Goal: Information Seeking & Learning: Learn about a topic

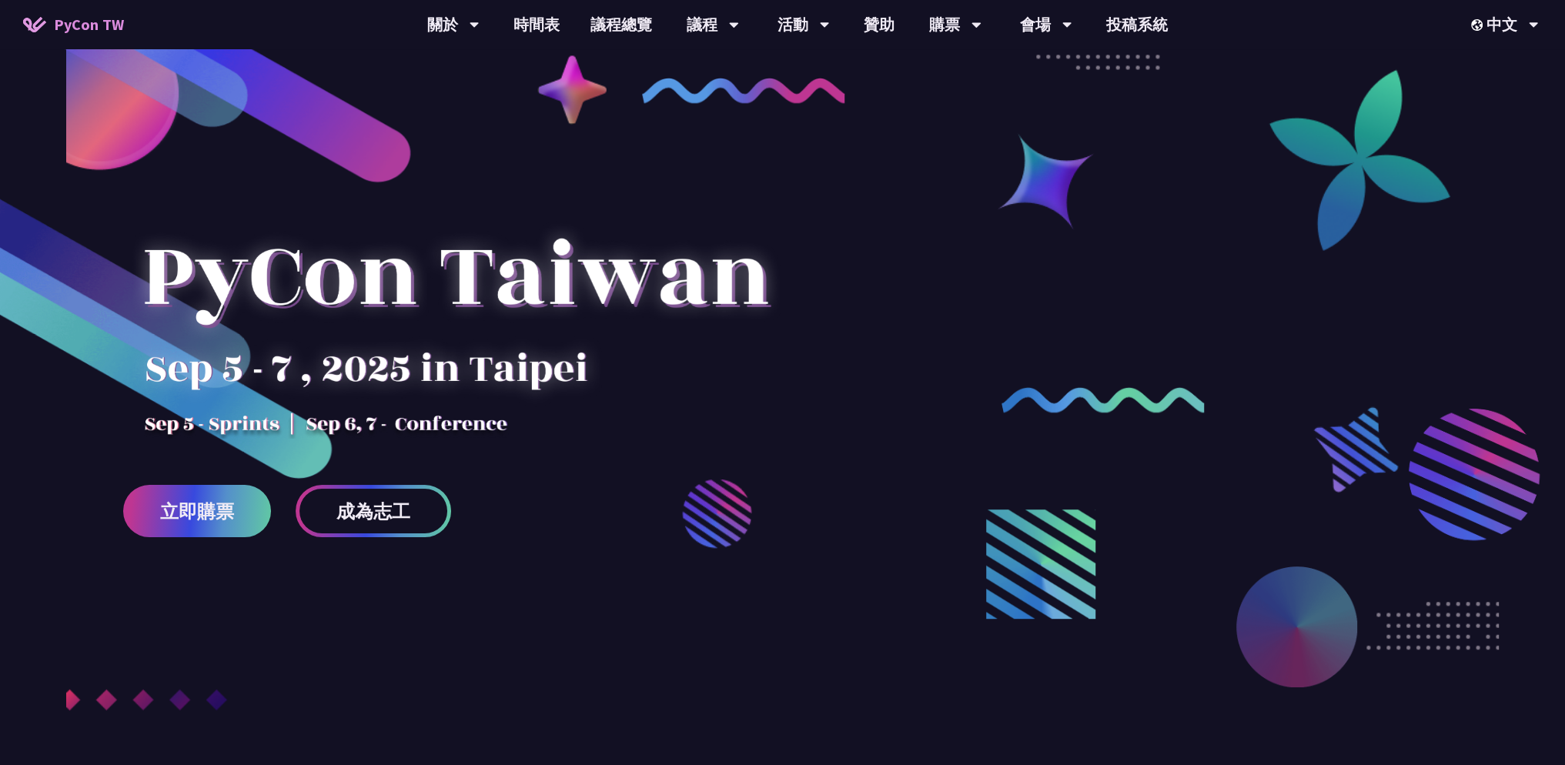
drag, startPoint x: 1210, startPoint y: 615, endPoint x: 1427, endPoint y: 24, distance: 629.9
click at [947, 62] on link "購票資訊" at bounding box center [956, 71] width 148 height 36
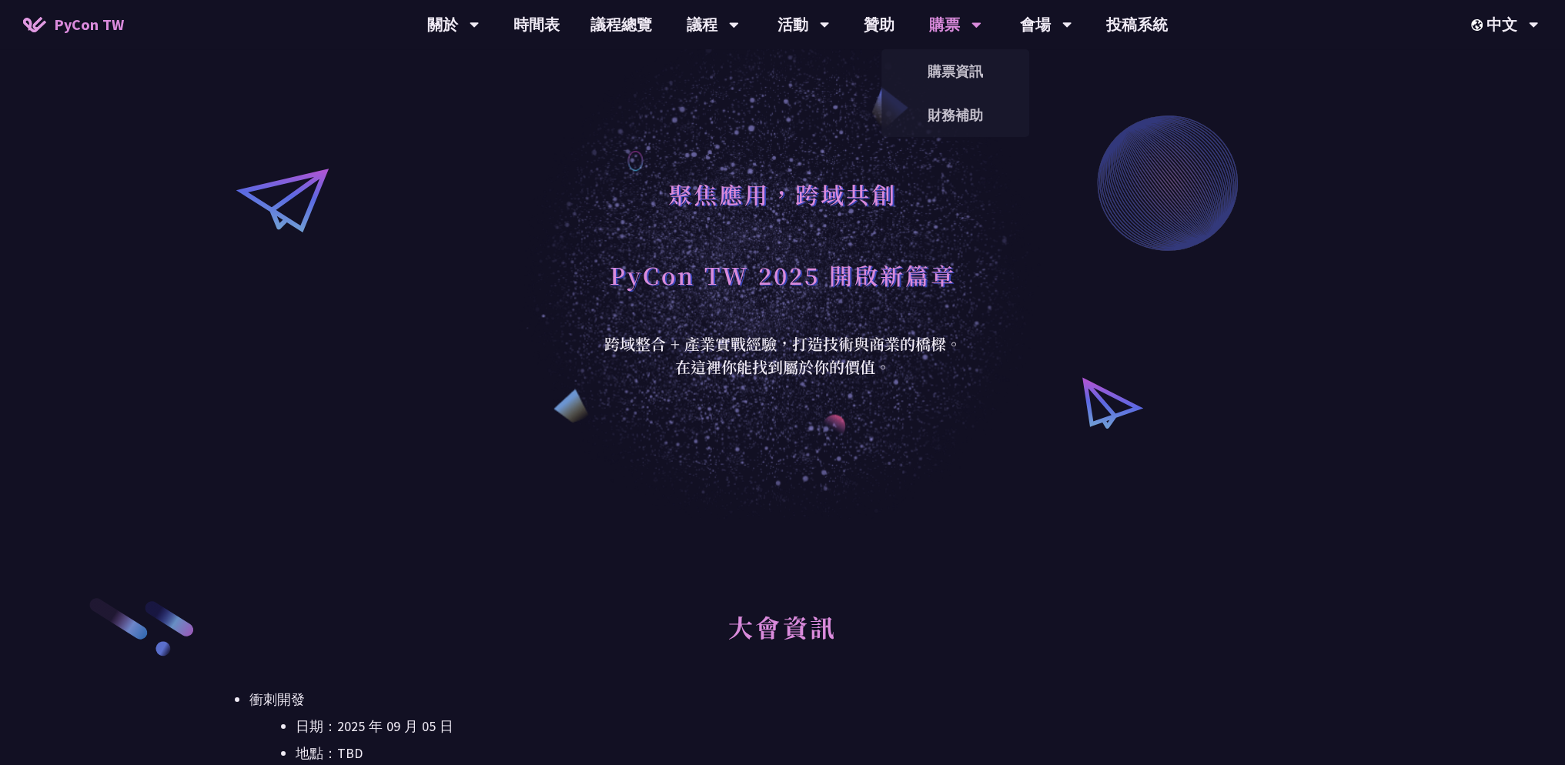
drag, startPoint x: 1005, startPoint y: 320, endPoint x: 1023, endPoint y: -93, distance: 413.1
click at [1068, 61] on link "會場資訊" at bounding box center [1046, 71] width 148 height 36
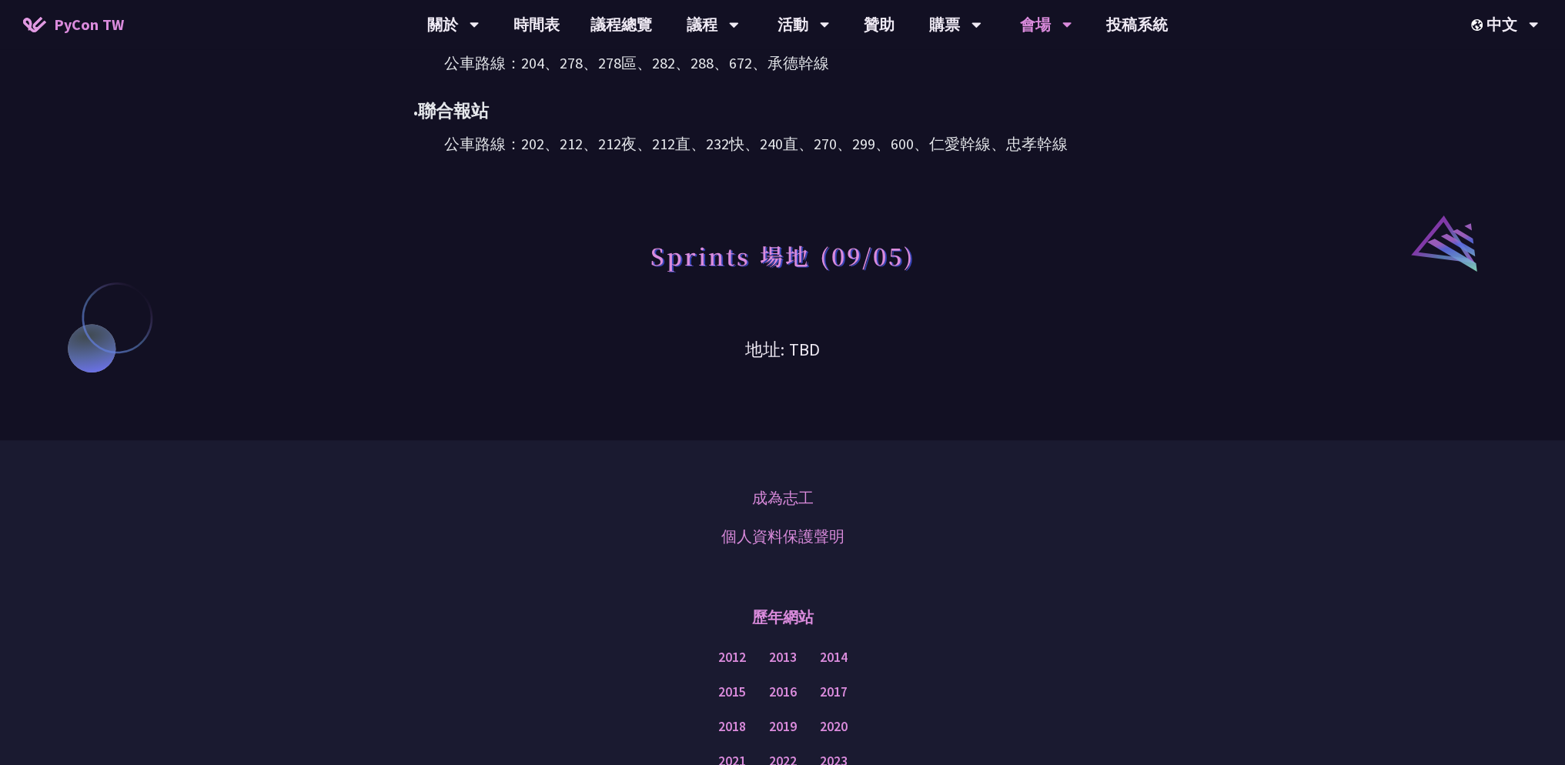
scroll to position [1155, 0]
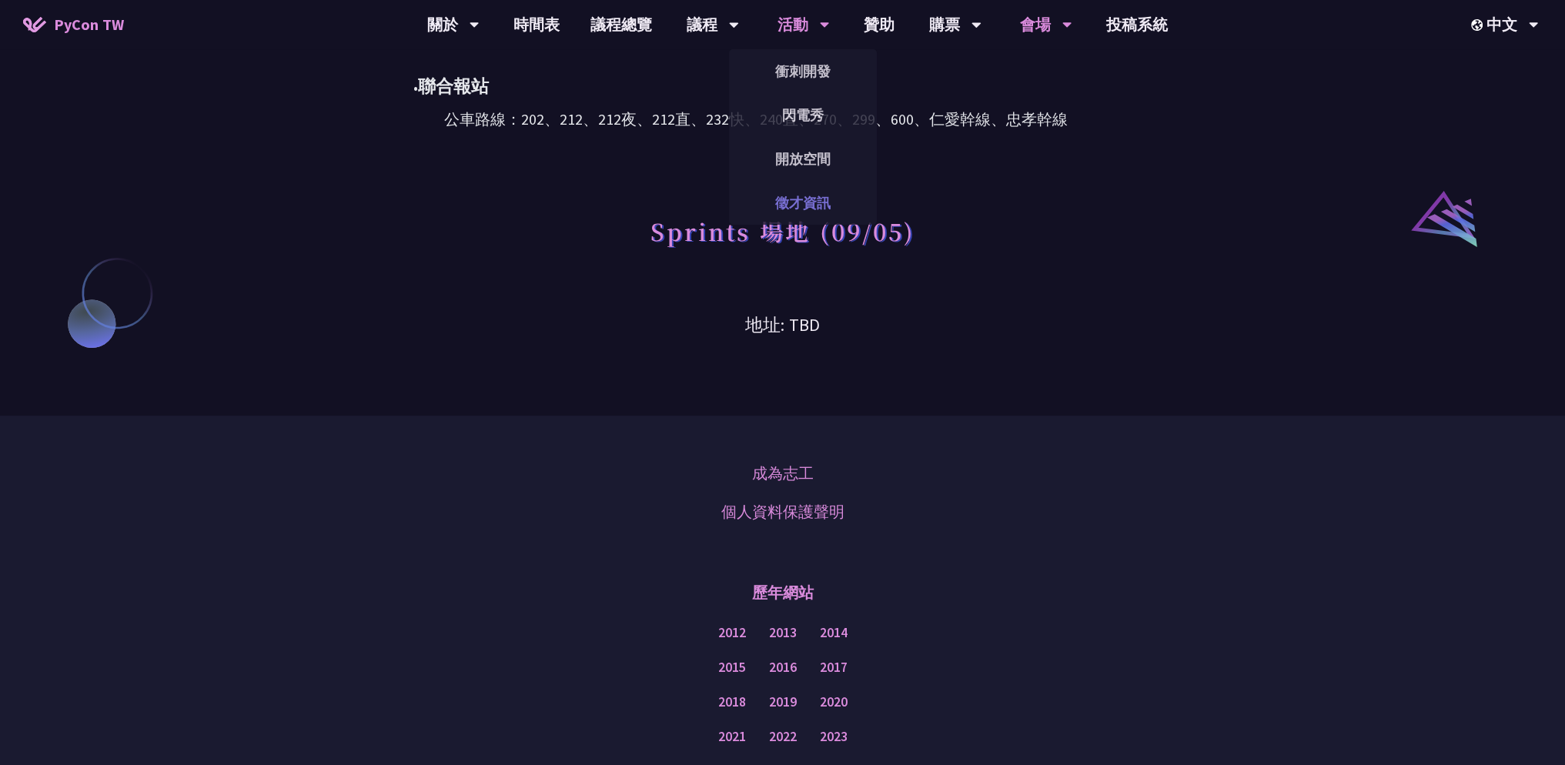
click at [815, 192] on link "徵才資訊" at bounding box center [803, 203] width 148 height 36
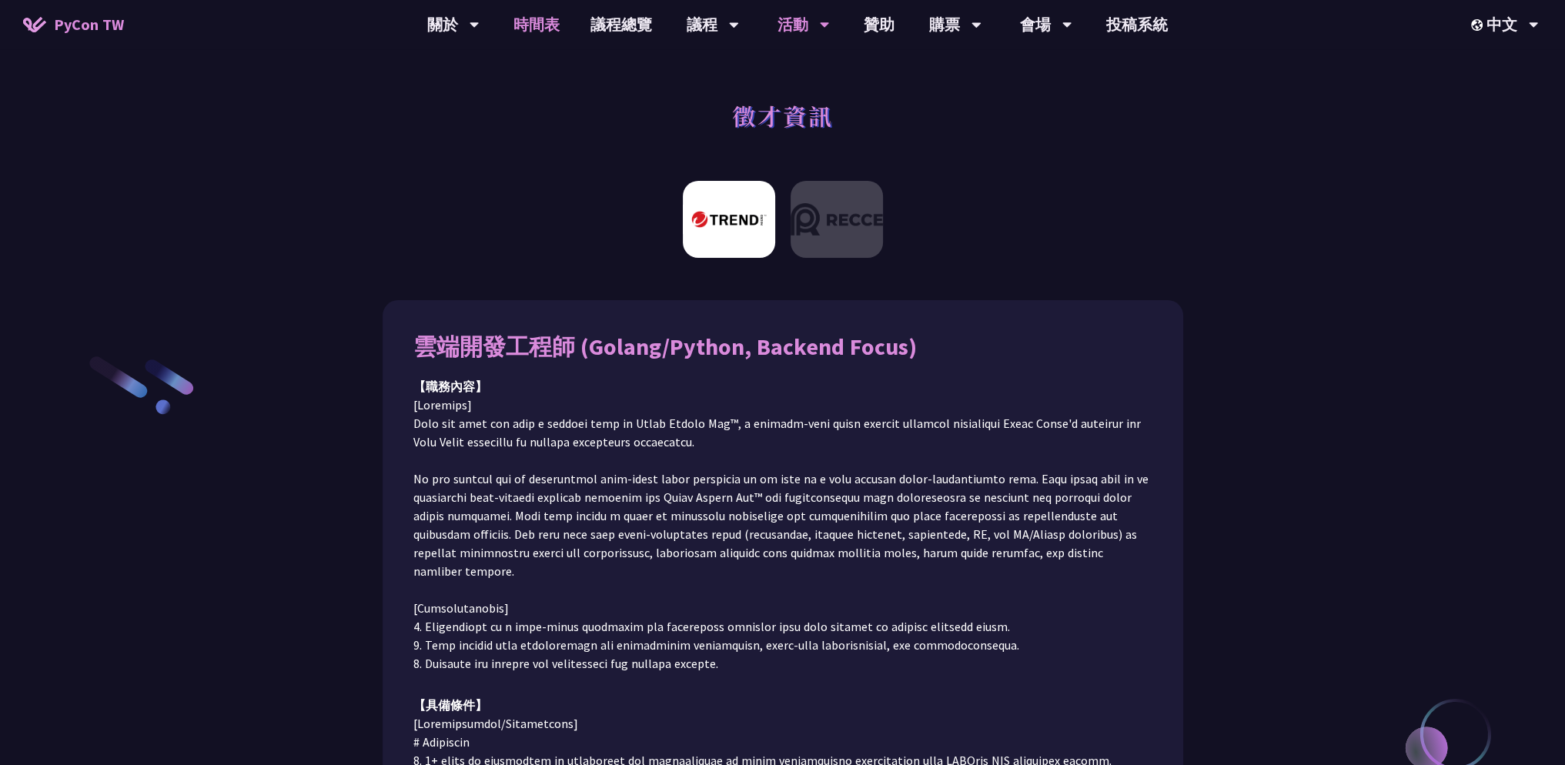
click at [541, 24] on link "時間表" at bounding box center [536, 24] width 77 height 49
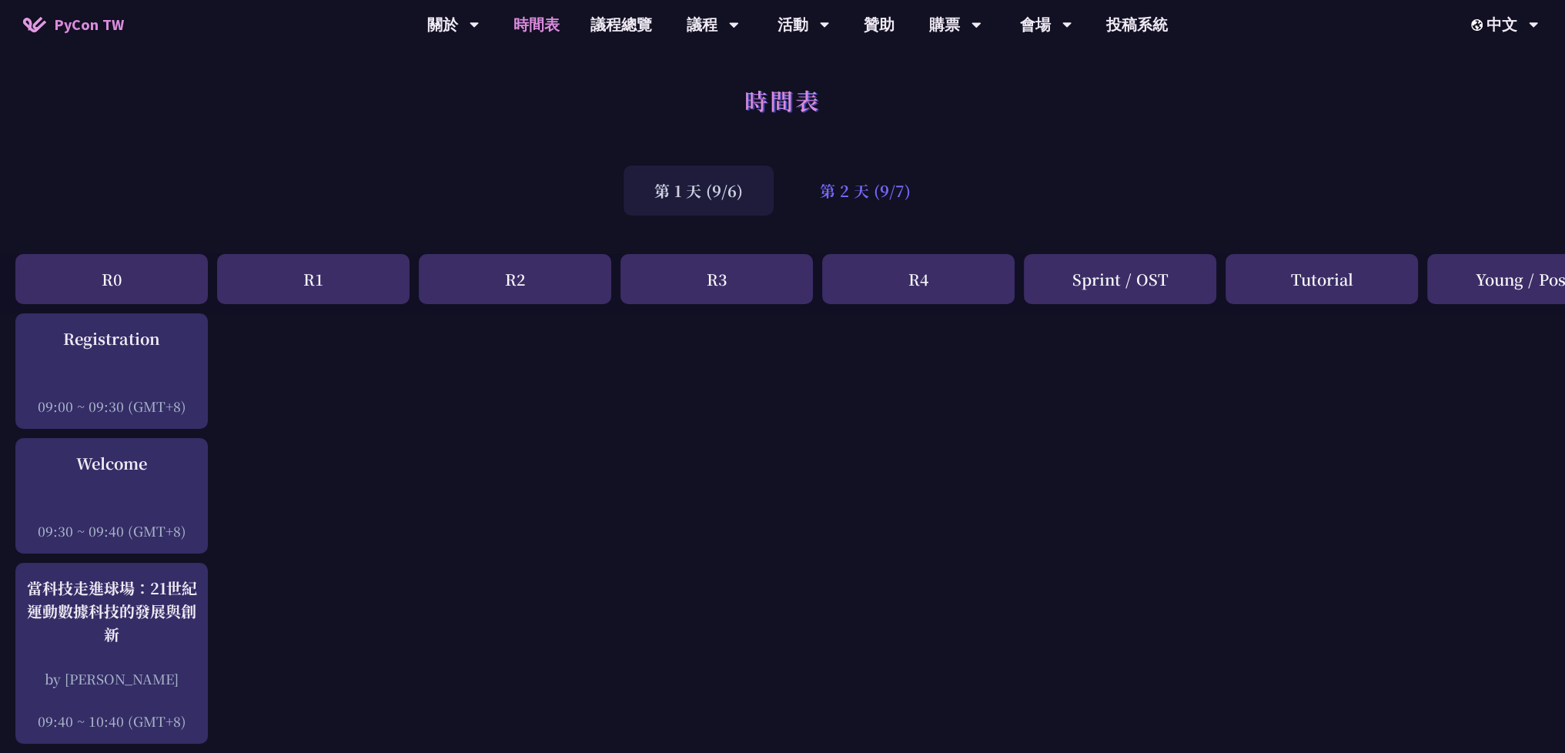
click at [874, 166] on div "第 2 天 (9/7)" at bounding box center [865, 191] width 152 height 50
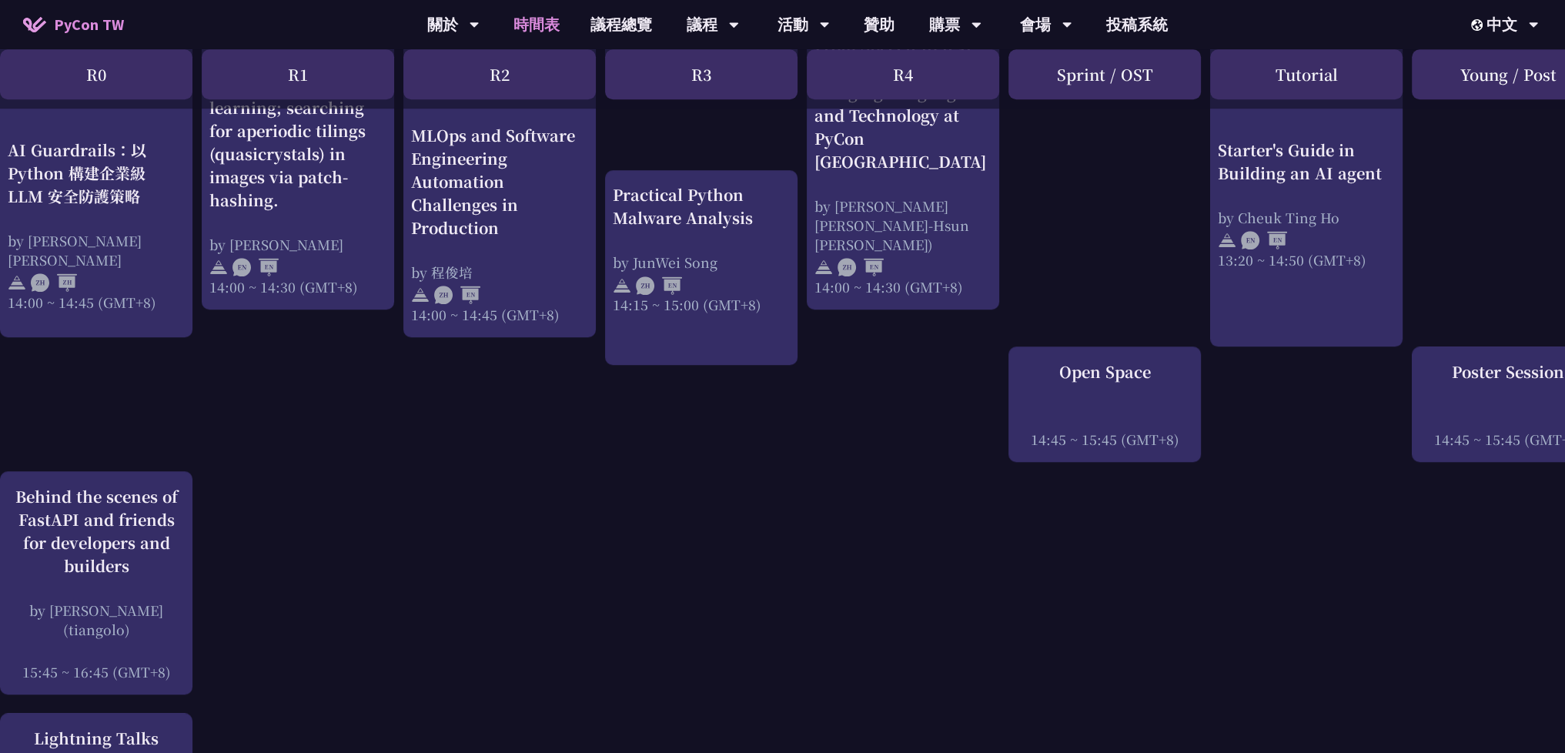
scroll to position [0, 70]
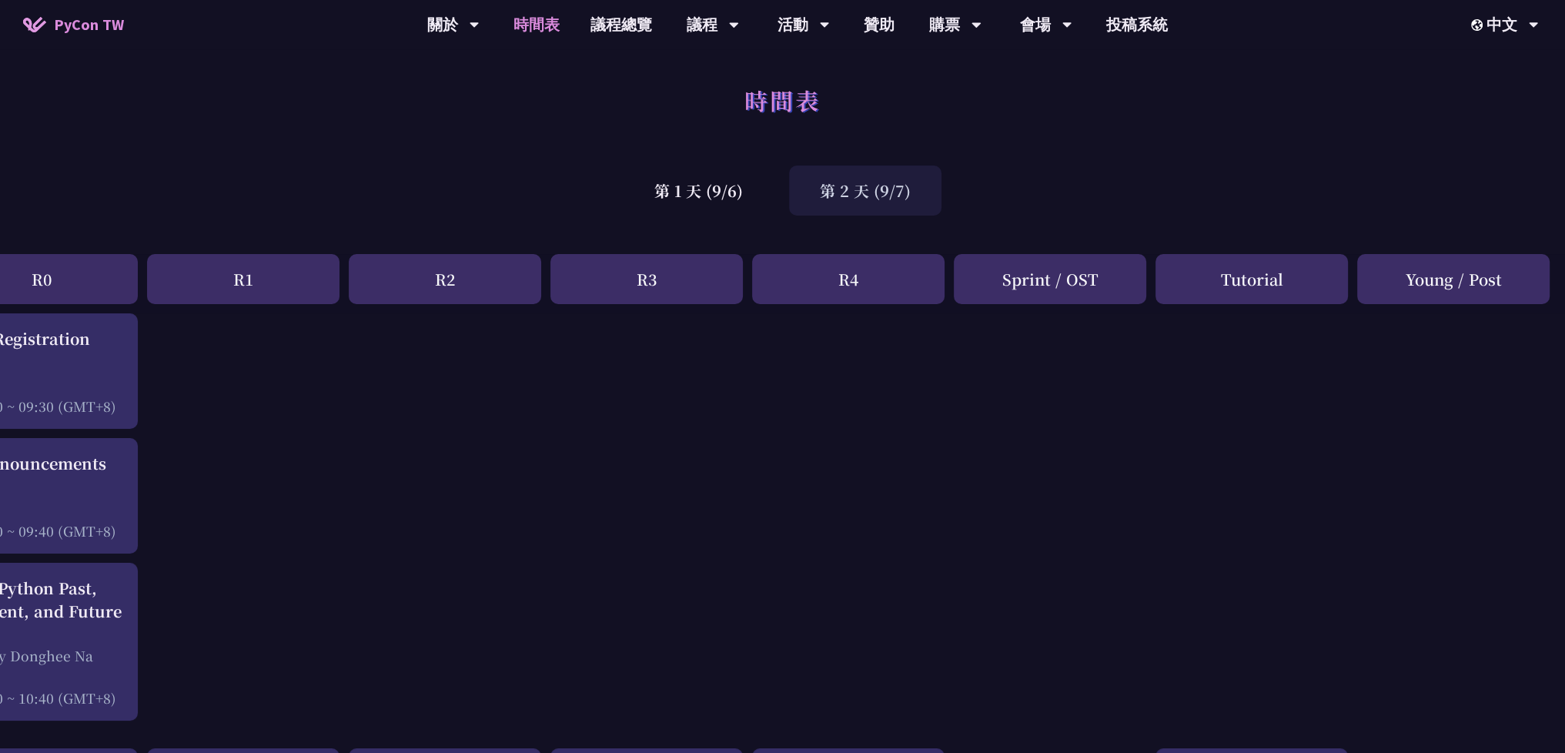
drag, startPoint x: 1130, startPoint y: 373, endPoint x: 1250, endPoint y: 30, distance: 363.3
click at [684, 196] on div "第 1 天 (9/6)" at bounding box center [699, 191] width 150 height 50
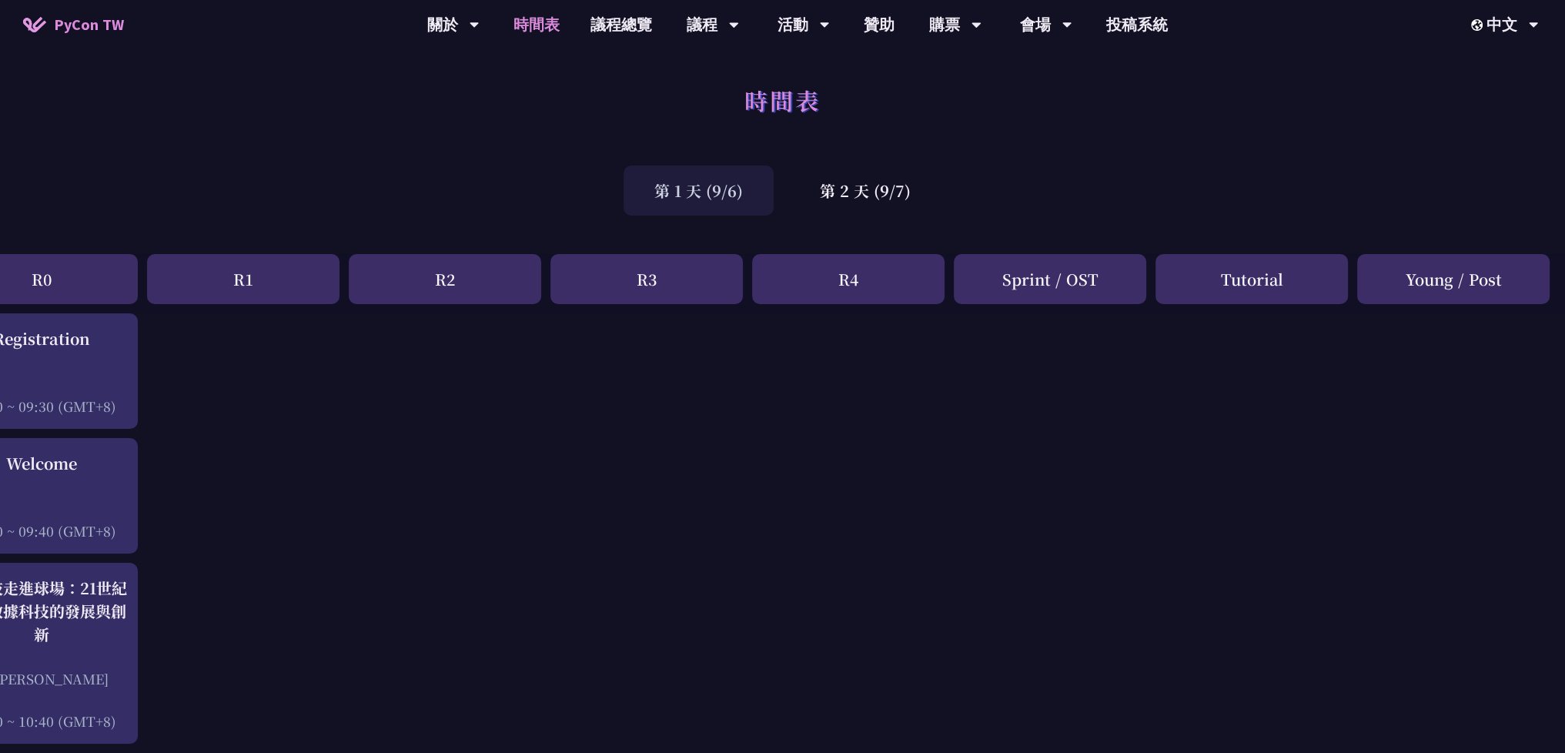
click at [703, 190] on div "第 1 天 (9/6)" at bounding box center [699, 191] width 150 height 50
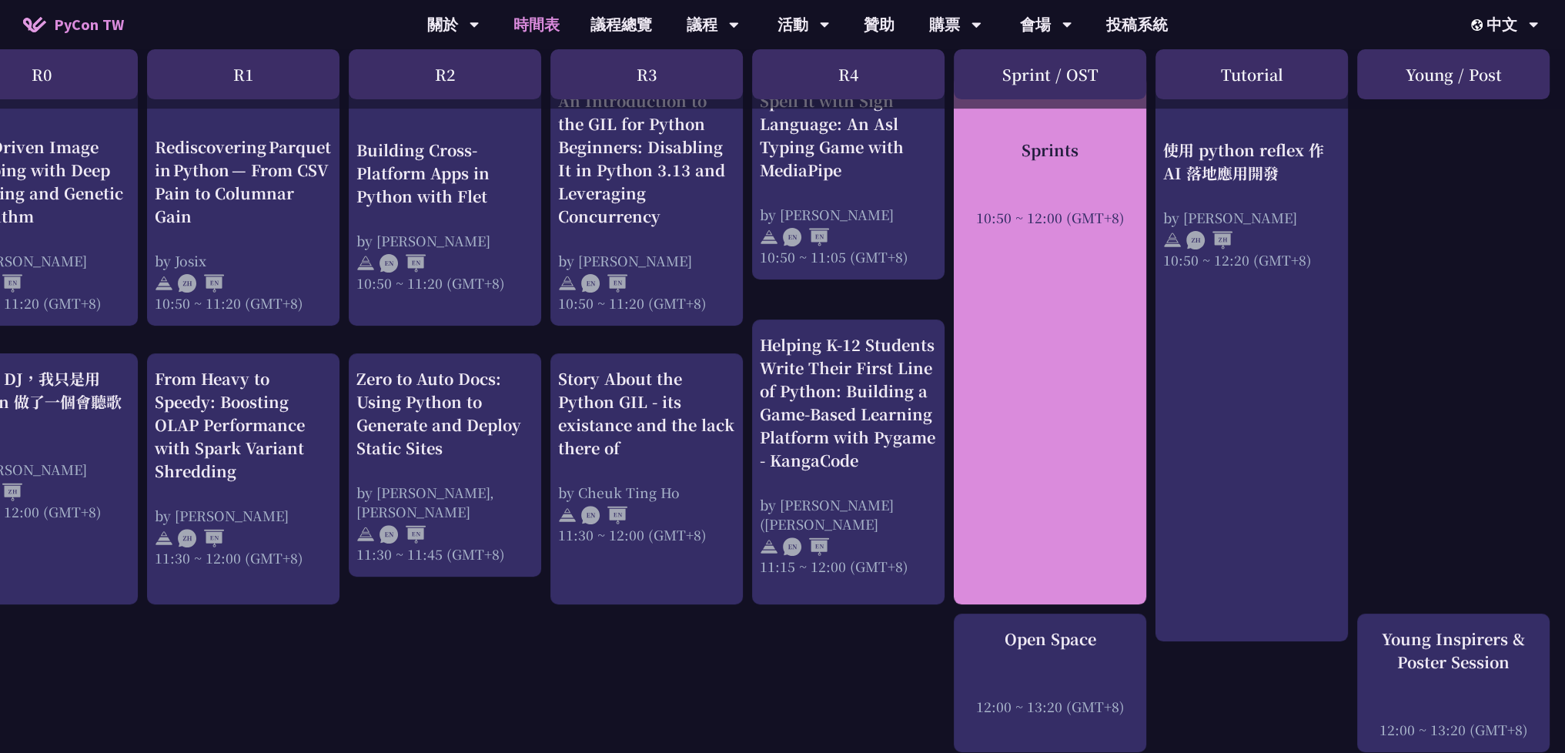
scroll to position [693, 70]
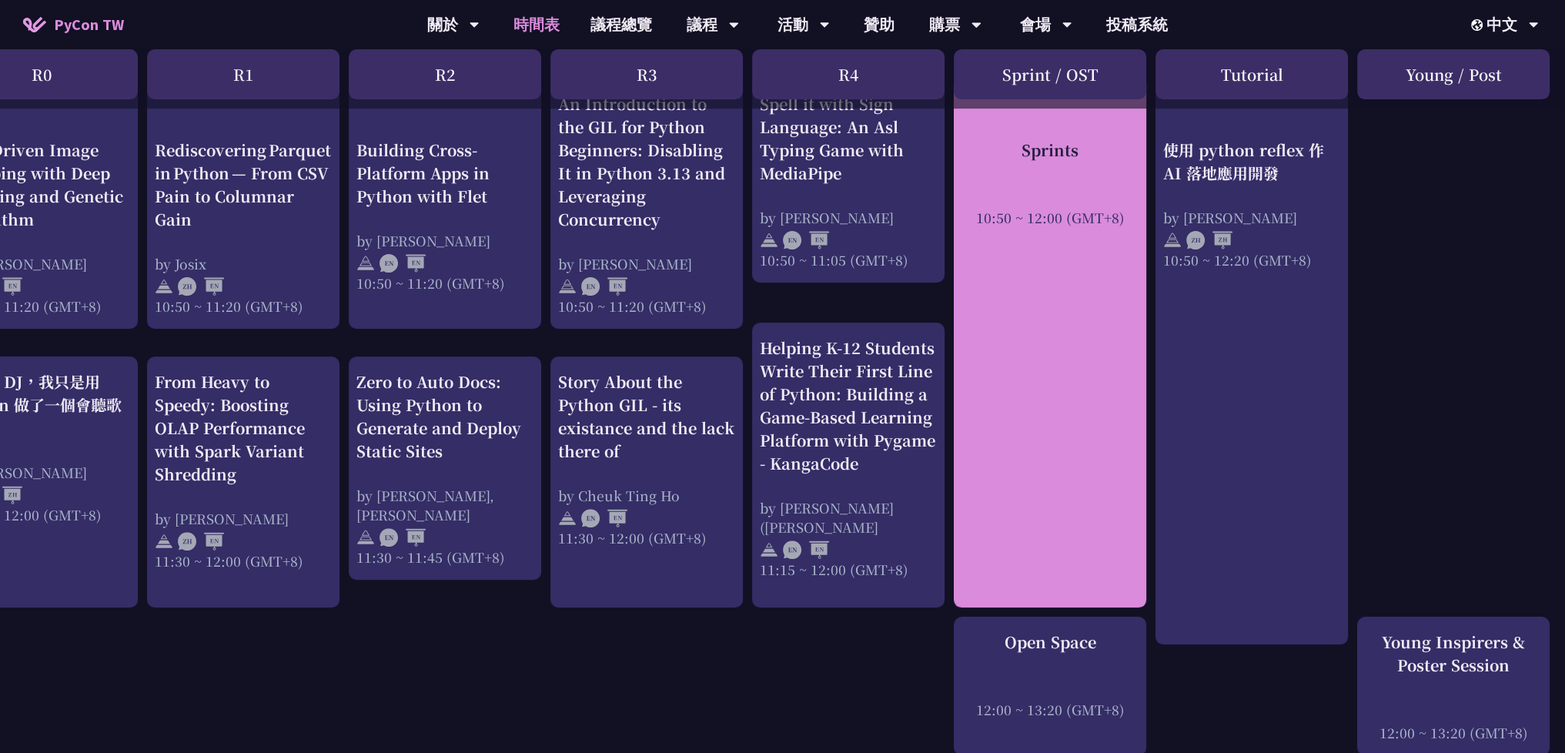
click at [1044, 247] on div "Sprints 10:50 ~ 12:00 (GMT+8)" at bounding box center [1050, 343] width 192 height 529
click at [1051, 207] on div at bounding box center [1050, 196] width 177 height 23
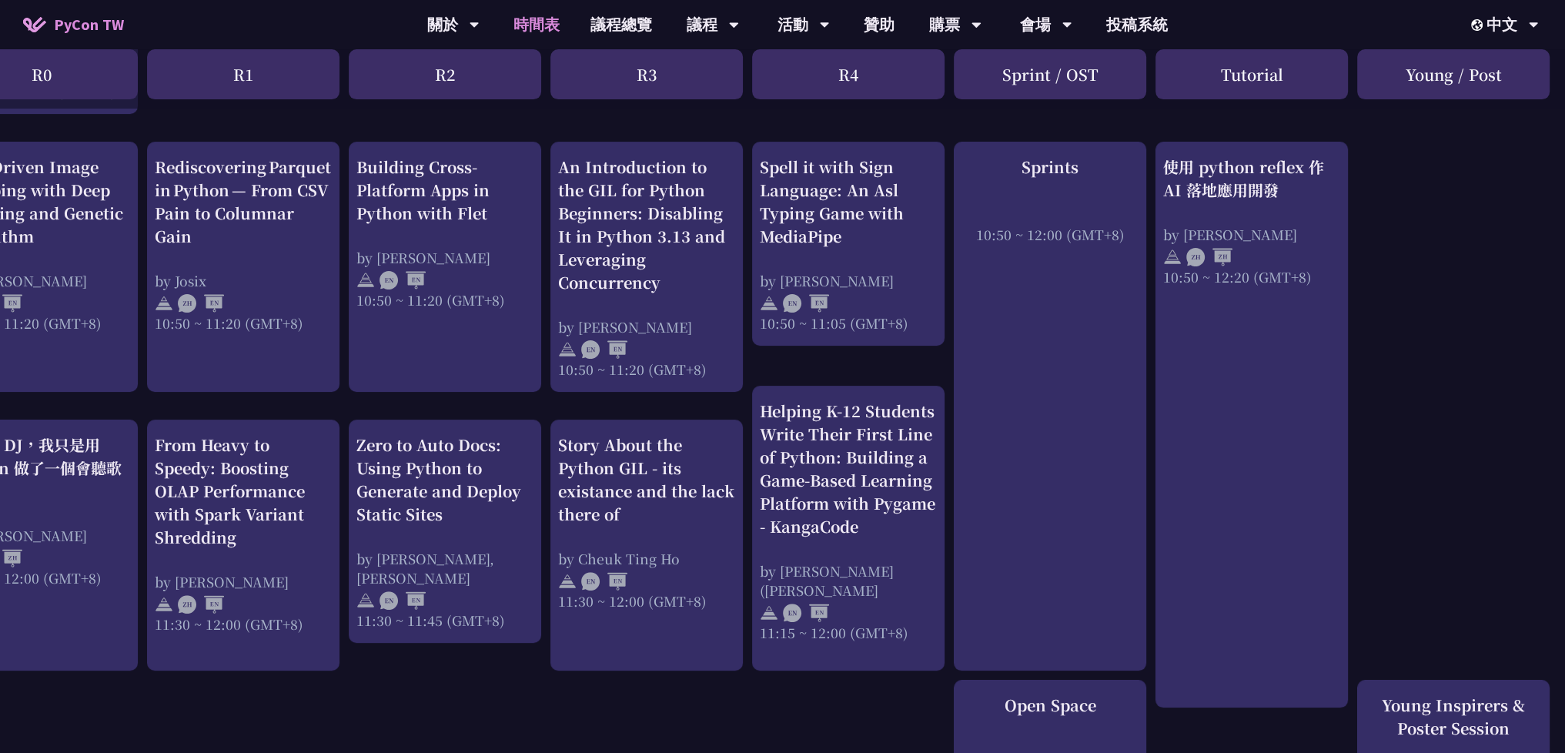
scroll to position [385, 70]
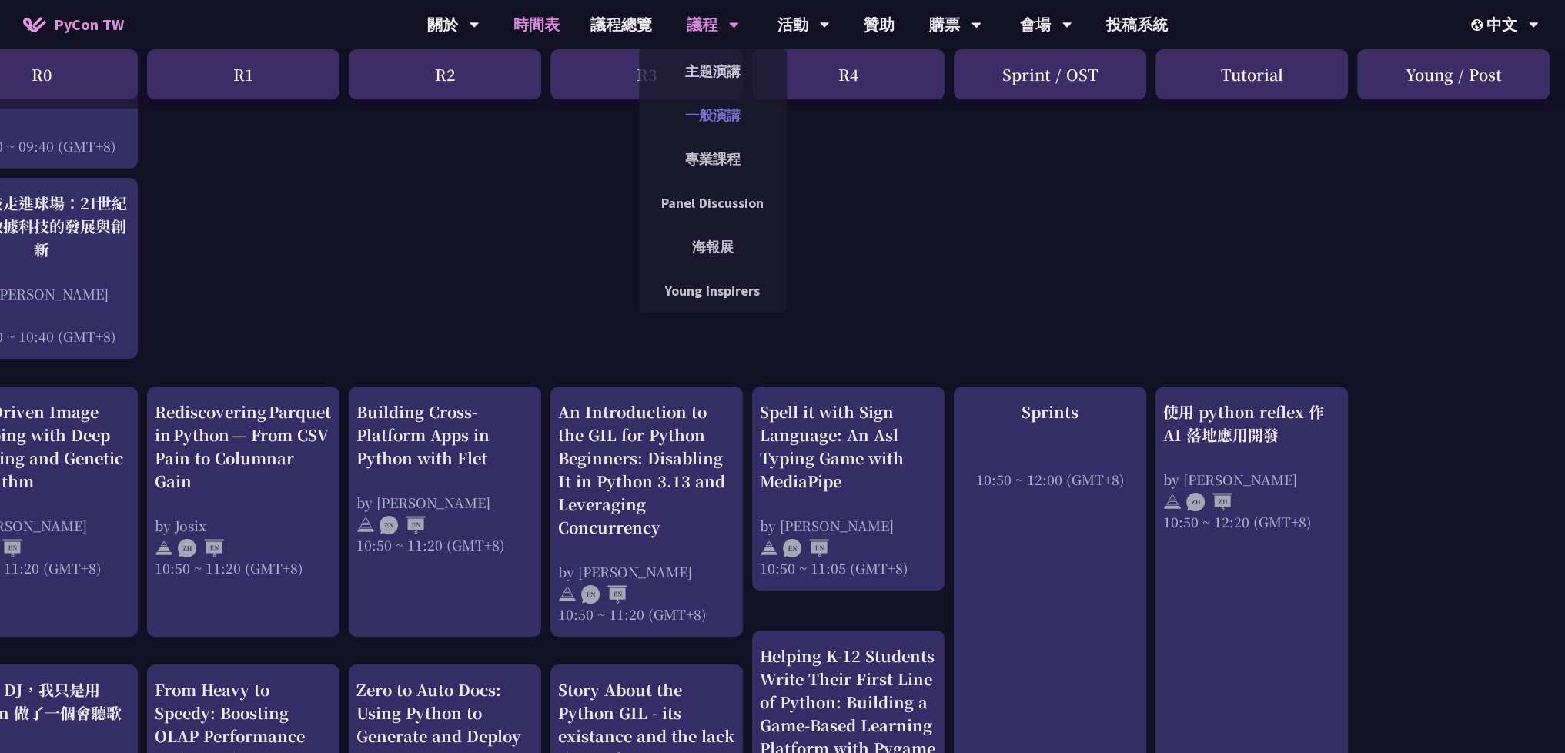
click at [740, 111] on link "一般演講" at bounding box center [713, 115] width 148 height 36
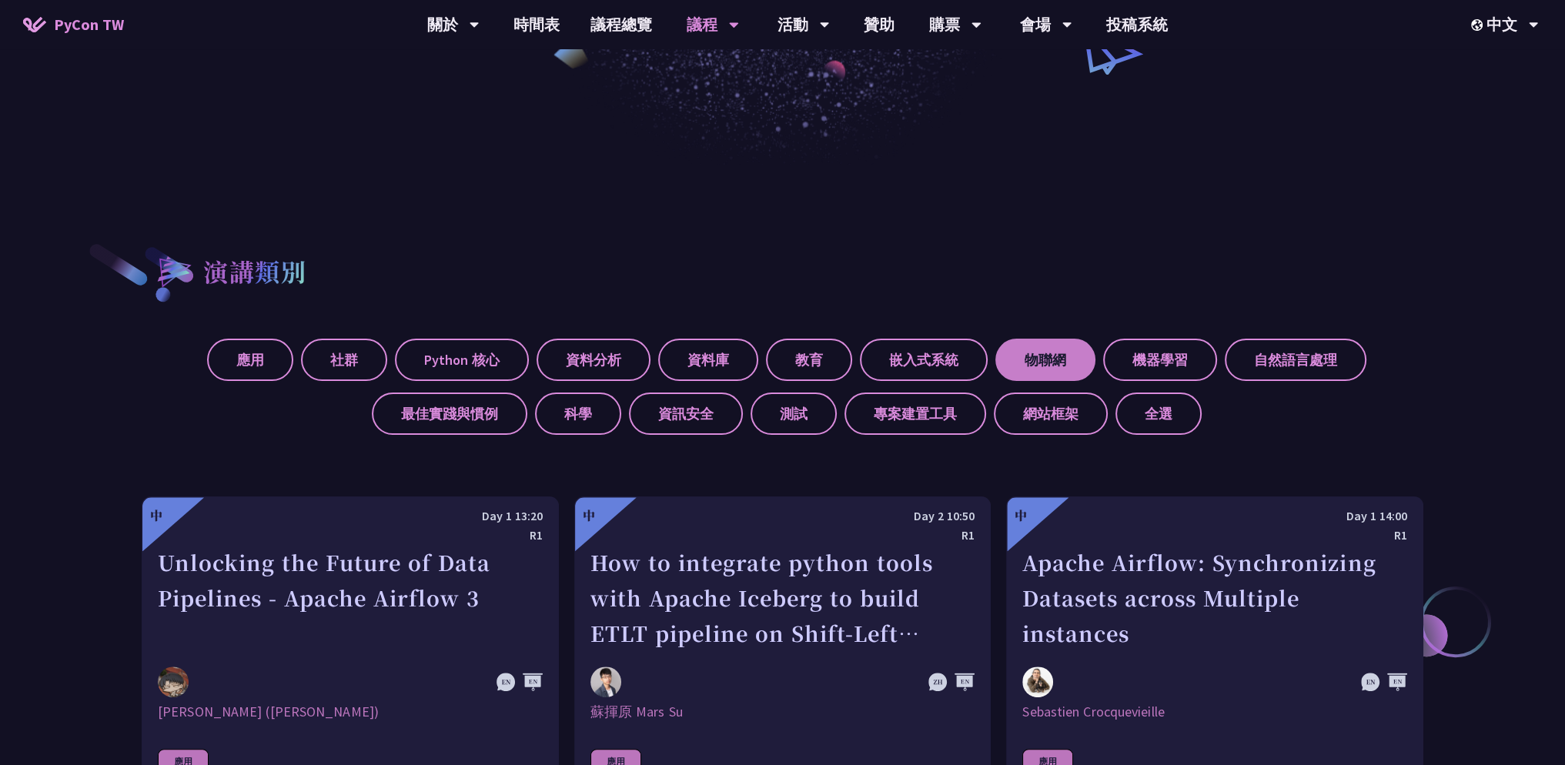
scroll to position [462, 0]
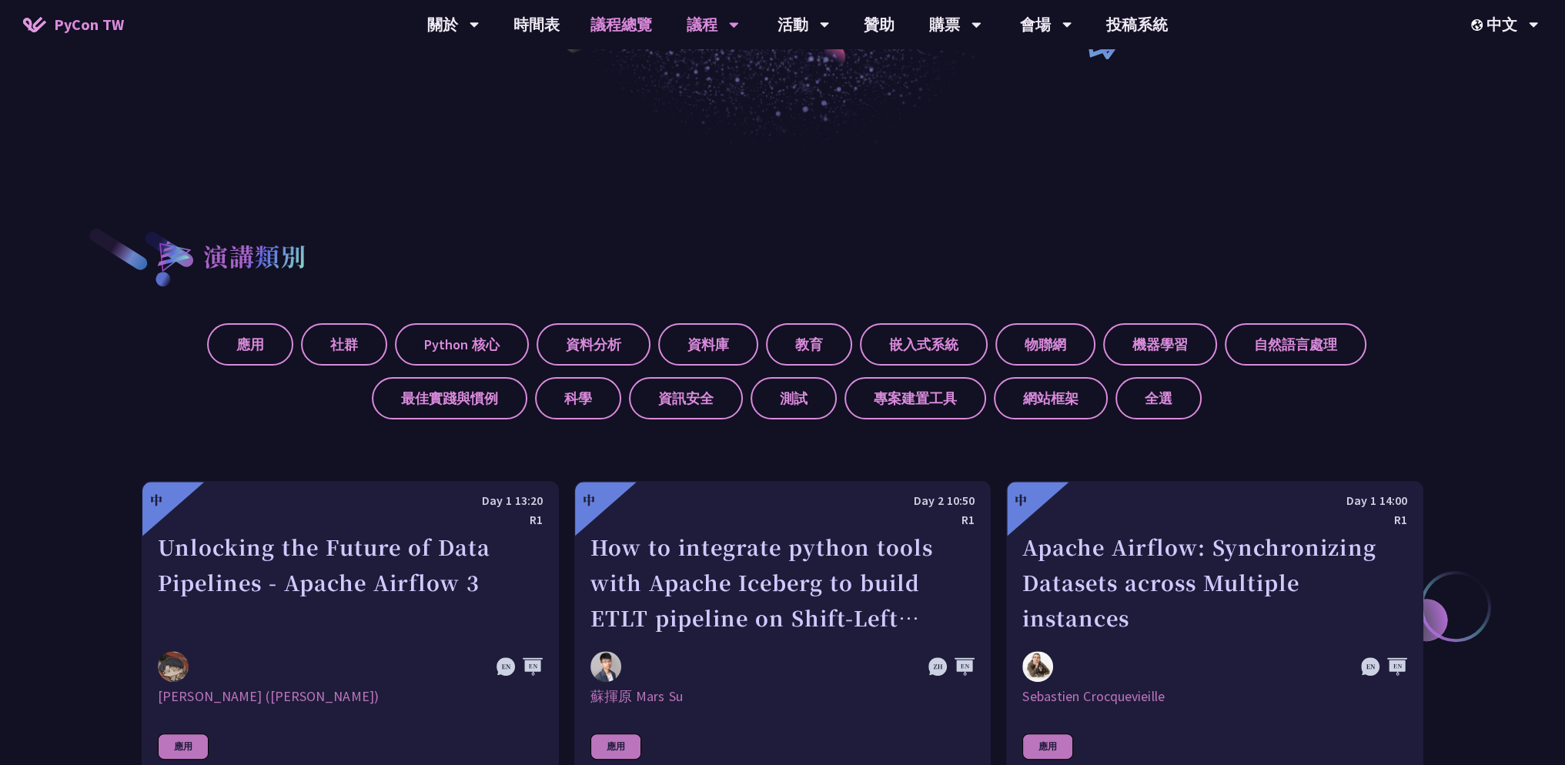
click at [605, 18] on link "議程總覽" at bounding box center [621, 24] width 92 height 49
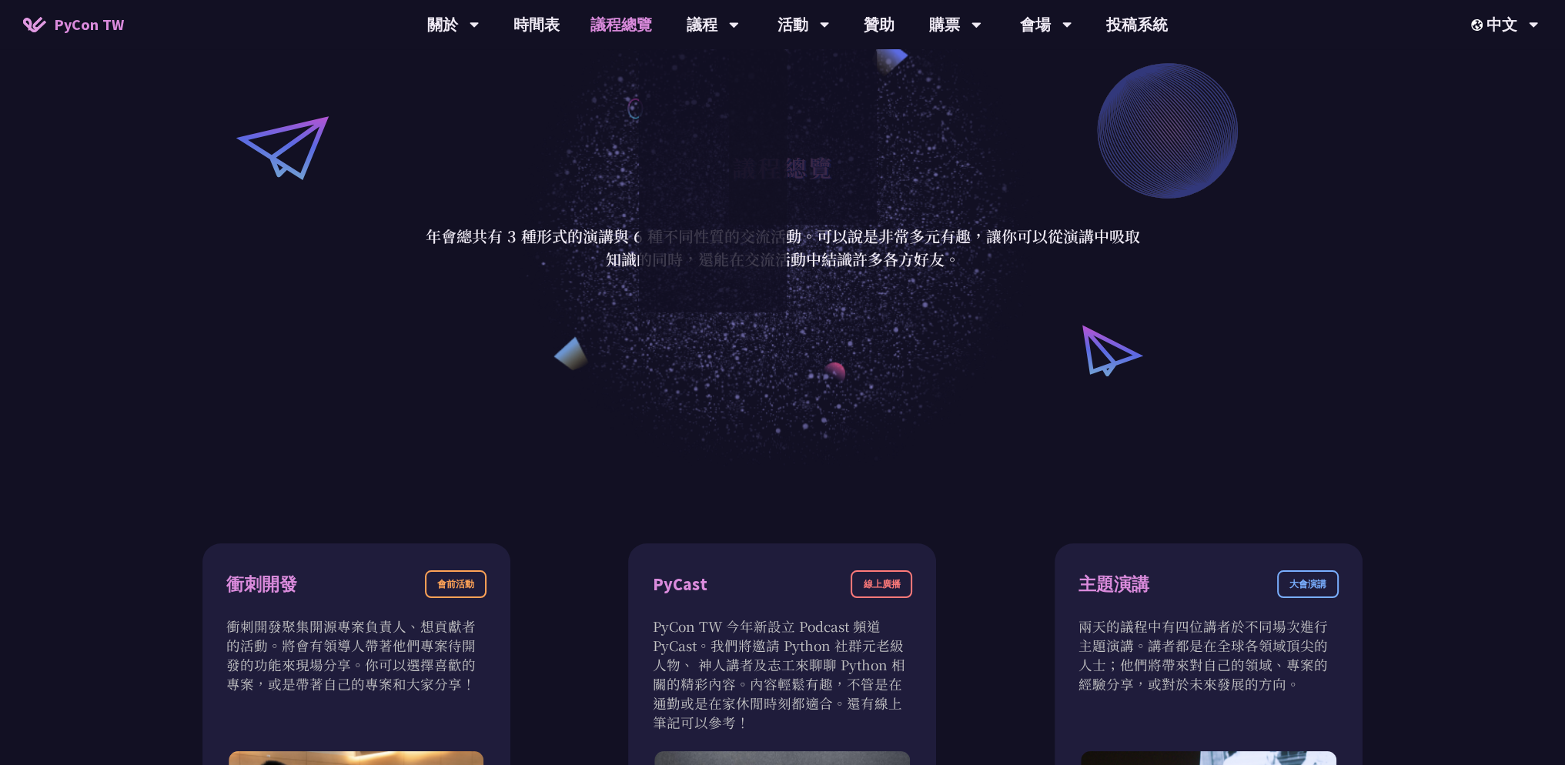
scroll to position [462, 0]
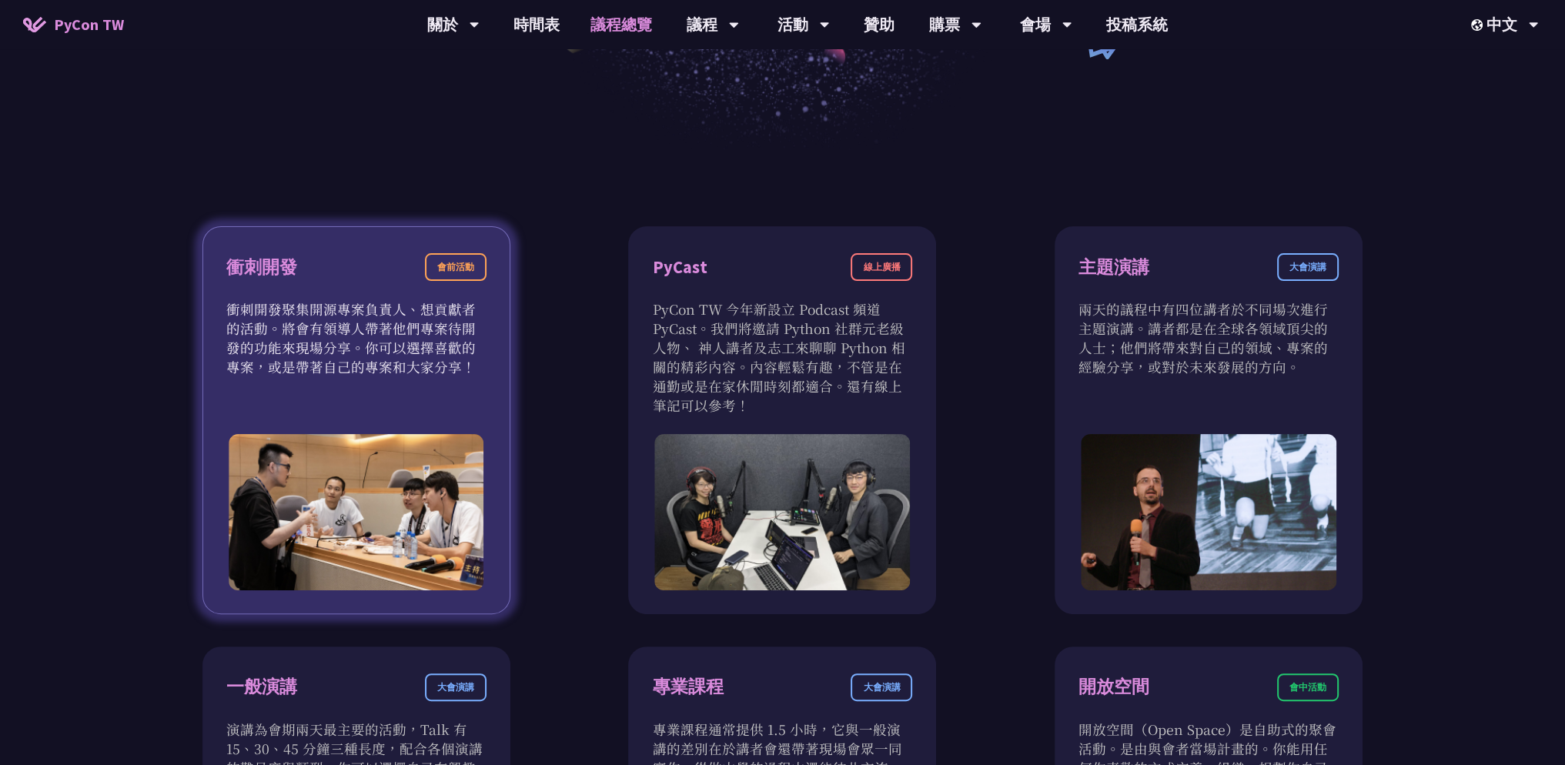
click at [404, 297] on div "衝刺開發 會前活動" at bounding box center [356, 276] width 260 height 46
click at [436, 281] on div "衝刺開發 會前活動" at bounding box center [356, 276] width 260 height 46
click at [437, 259] on div "會前活動" at bounding box center [456, 267] width 62 height 28
click at [242, 257] on div "衝刺開發" at bounding box center [261, 267] width 71 height 27
click at [262, 264] on div "衝刺開發" at bounding box center [261, 267] width 71 height 27
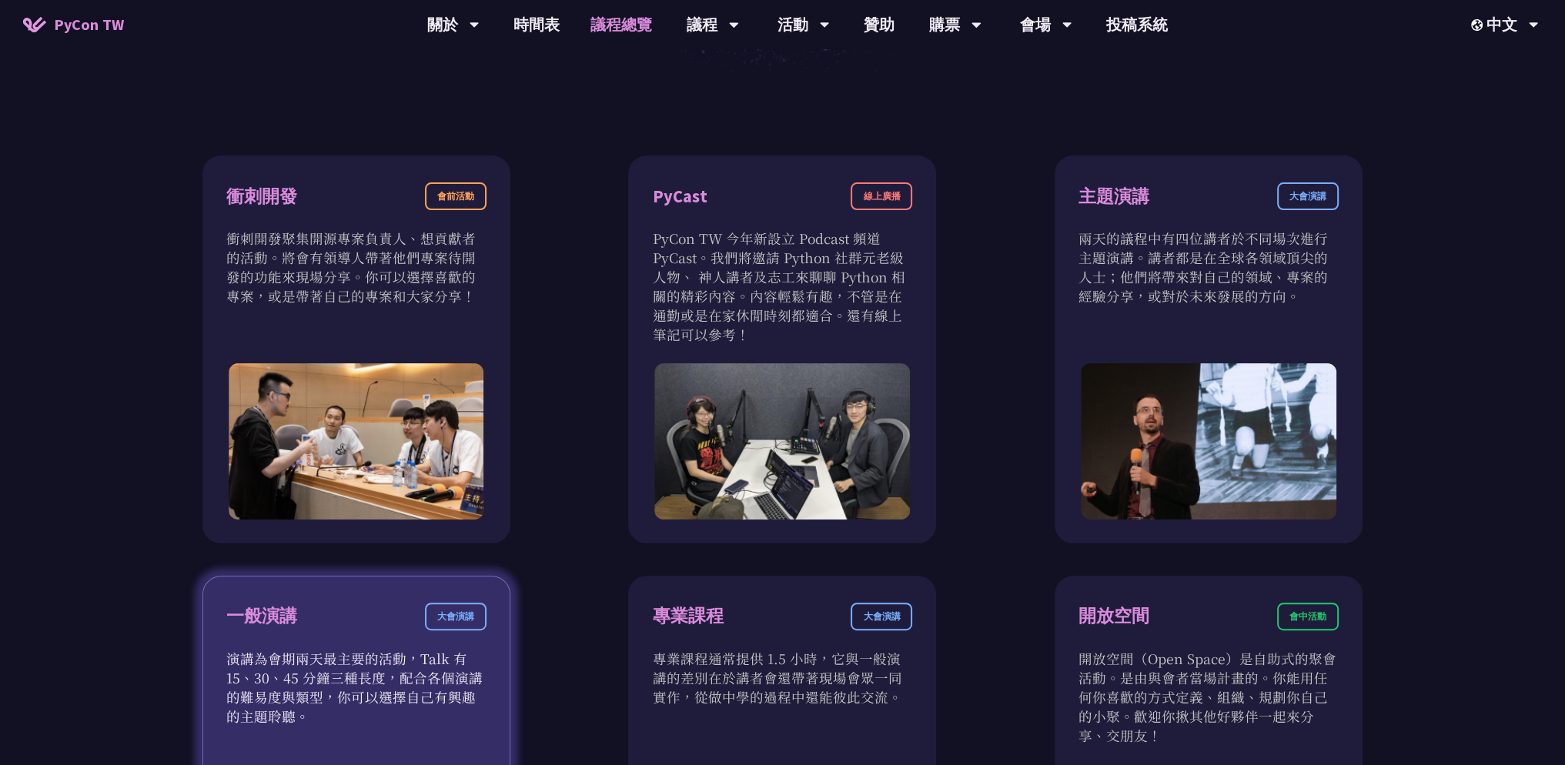
scroll to position [1001, 0]
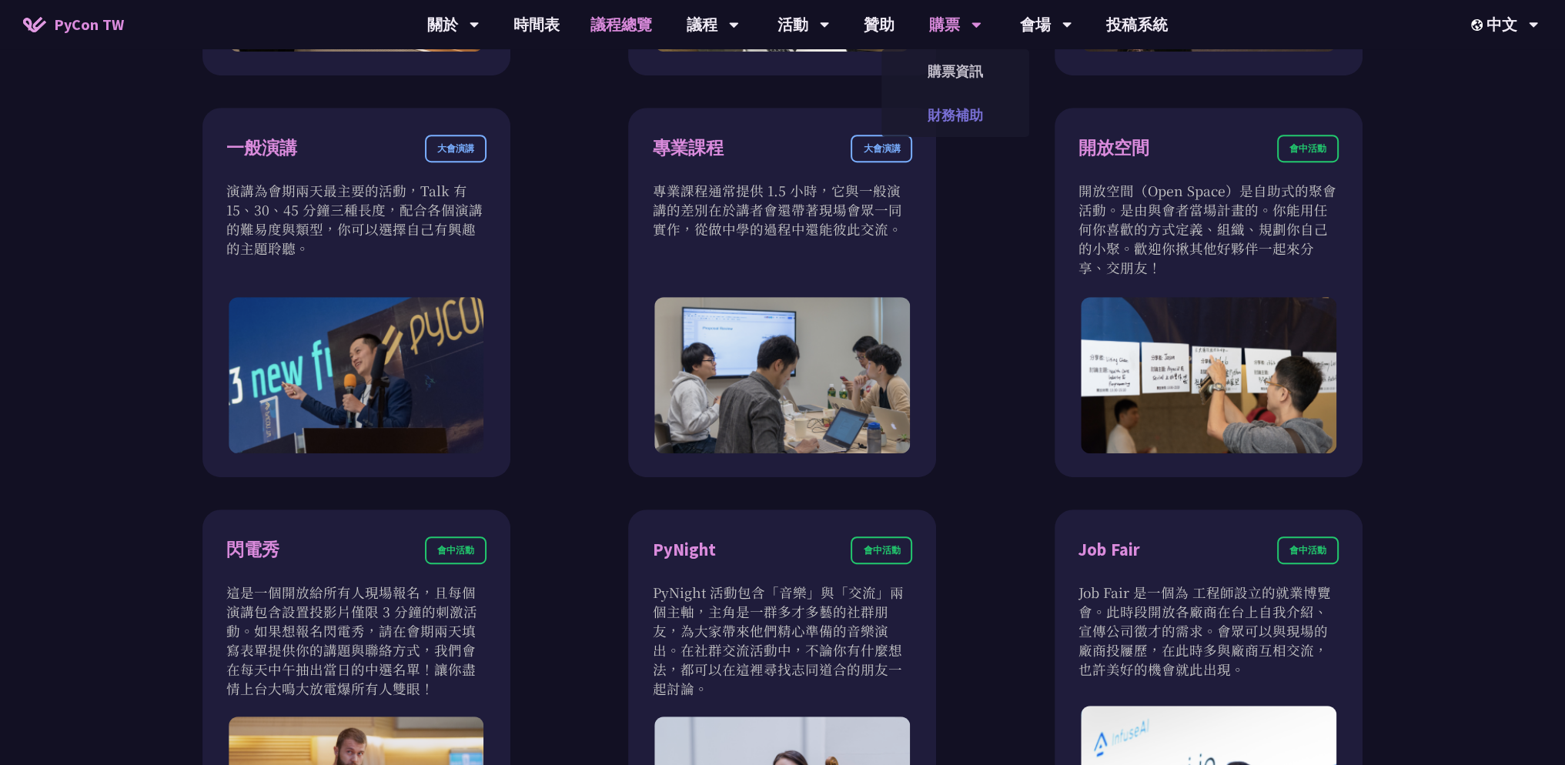
click at [976, 105] on link "財務補助" at bounding box center [956, 115] width 148 height 36
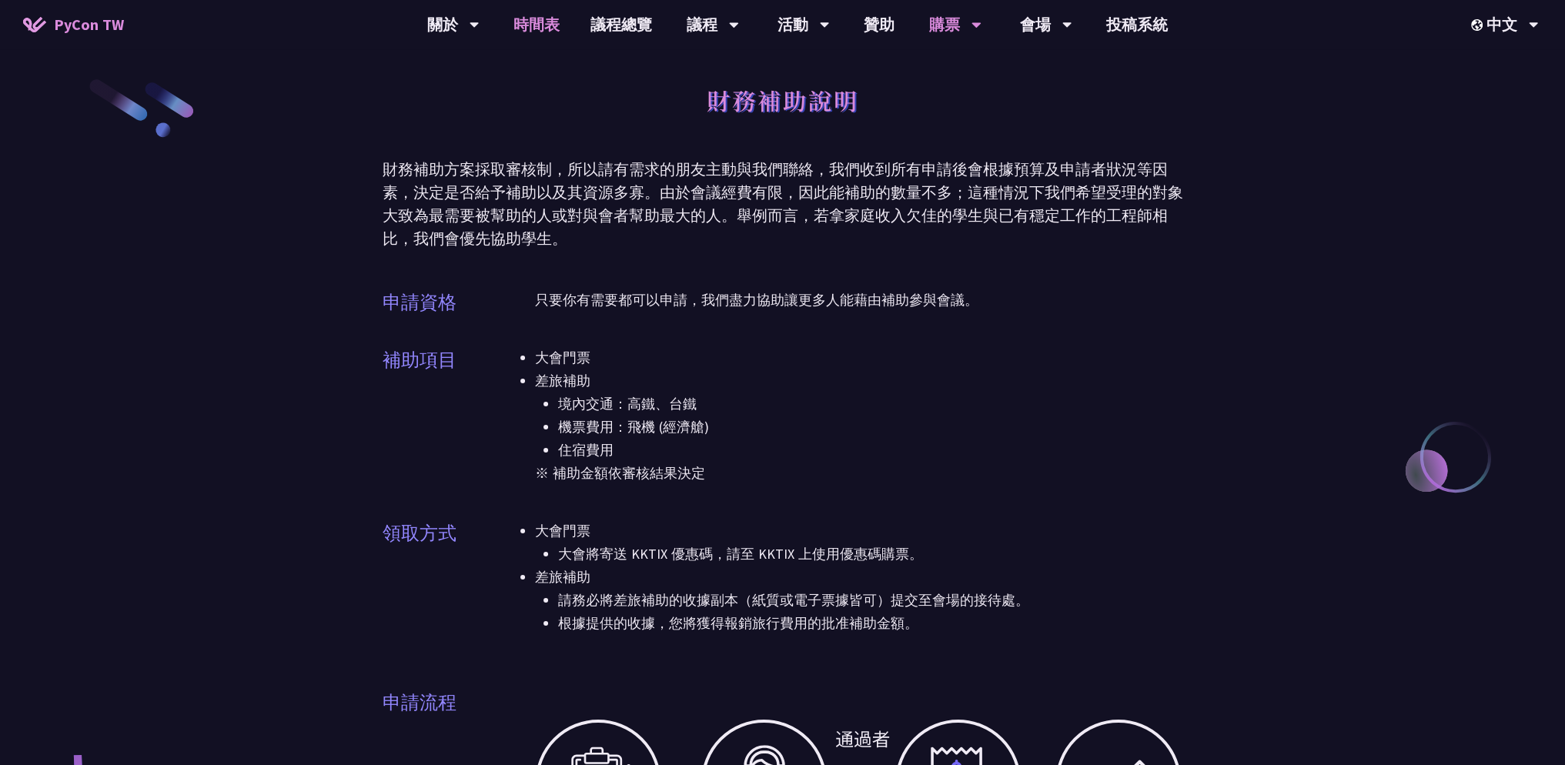
click at [561, 21] on link "時間表" at bounding box center [536, 24] width 77 height 49
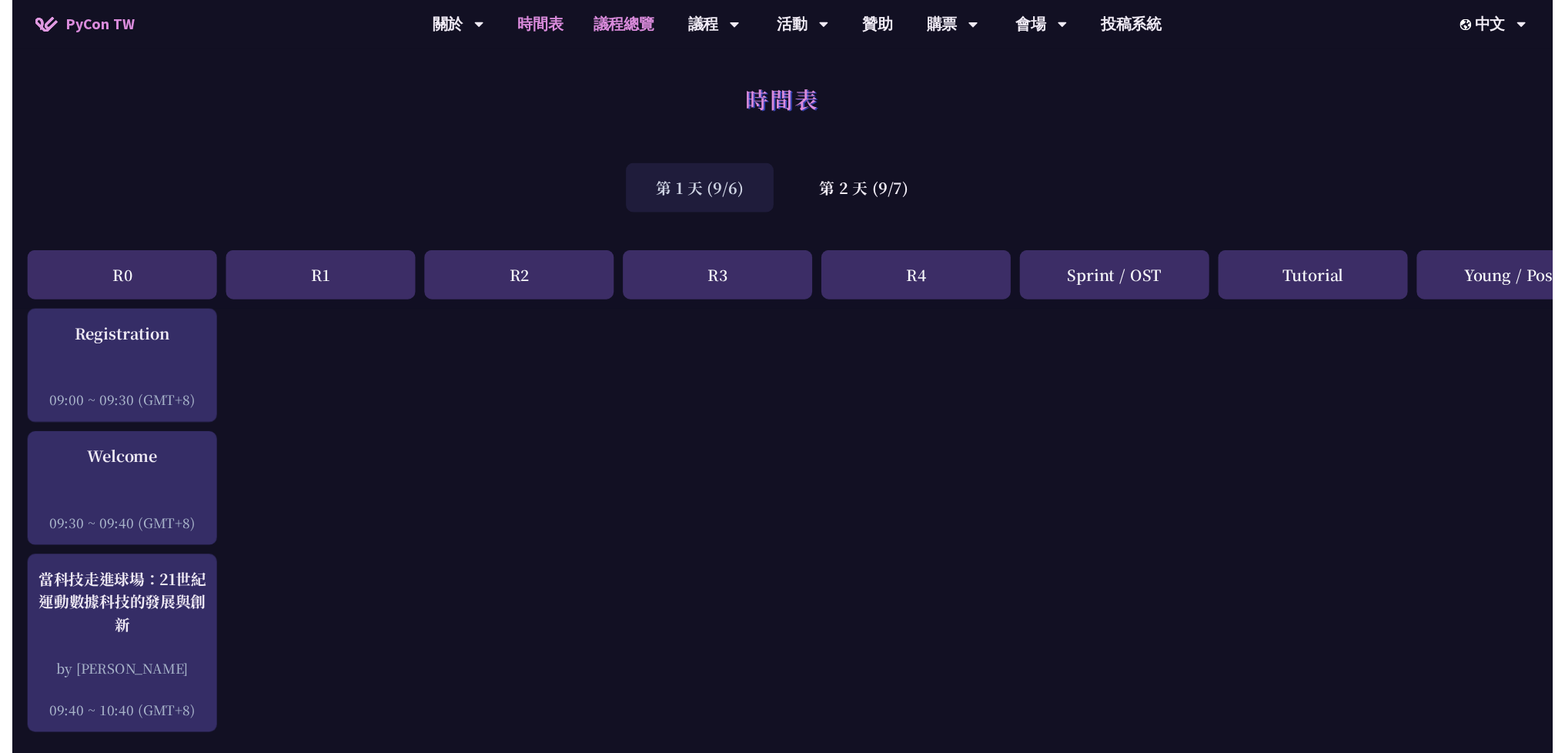
scroll to position [385, 0]
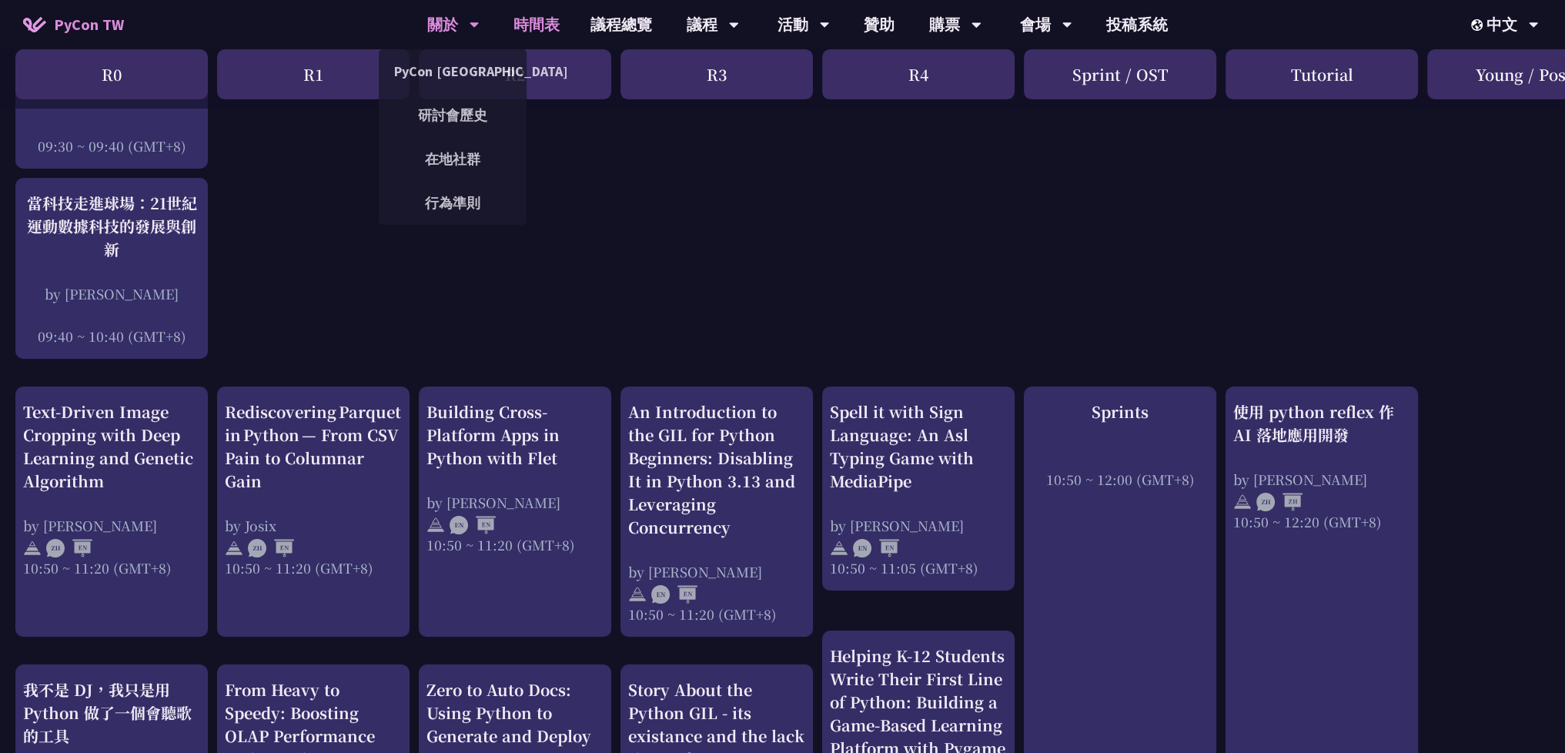
click at [489, 32] on div "關於 PyCon [GEOGRAPHIC_DATA] 研討會歷史 在地社群 行為準則" at bounding box center [453, 24] width 91 height 49
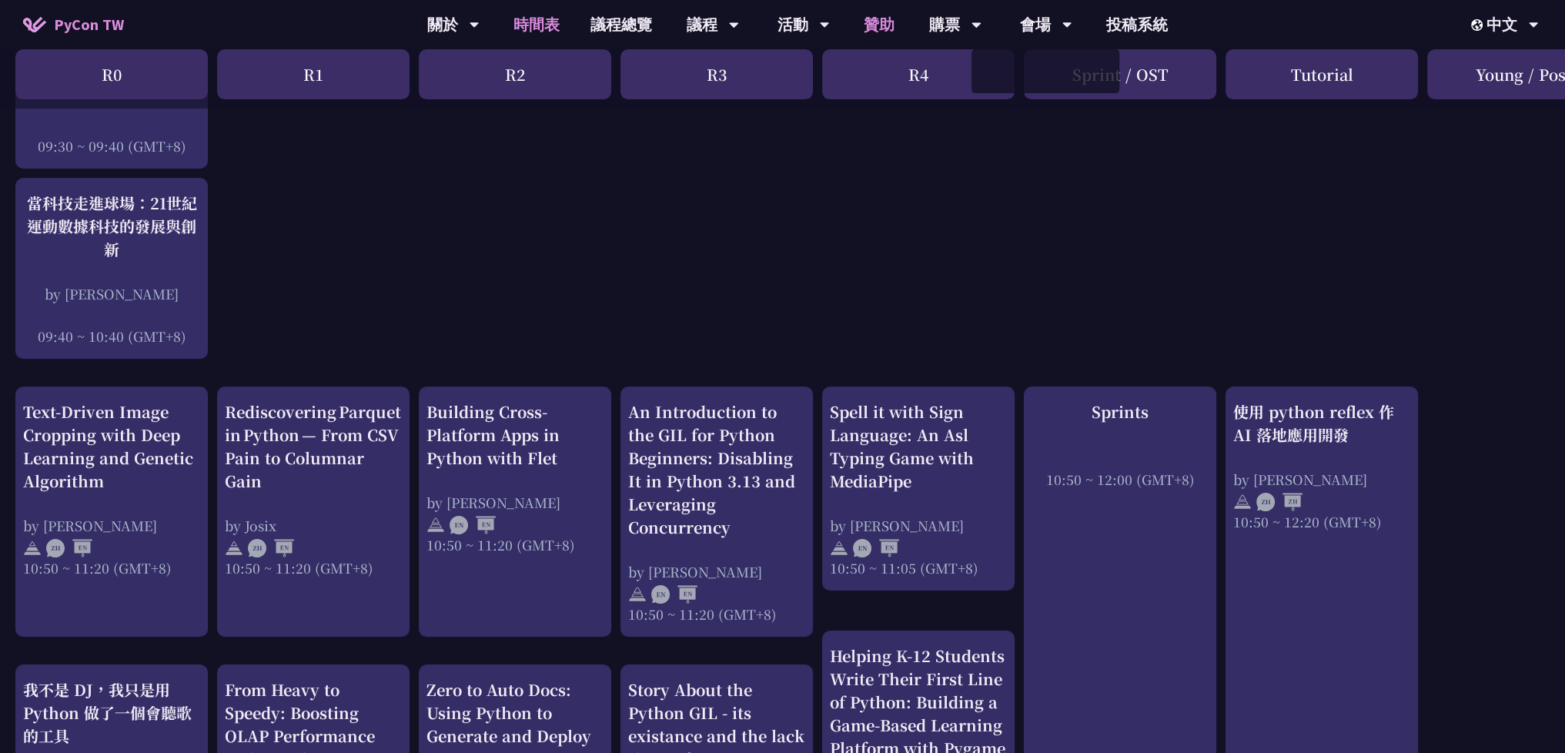
click at [895, 27] on link "贊助" at bounding box center [879, 24] width 62 height 49
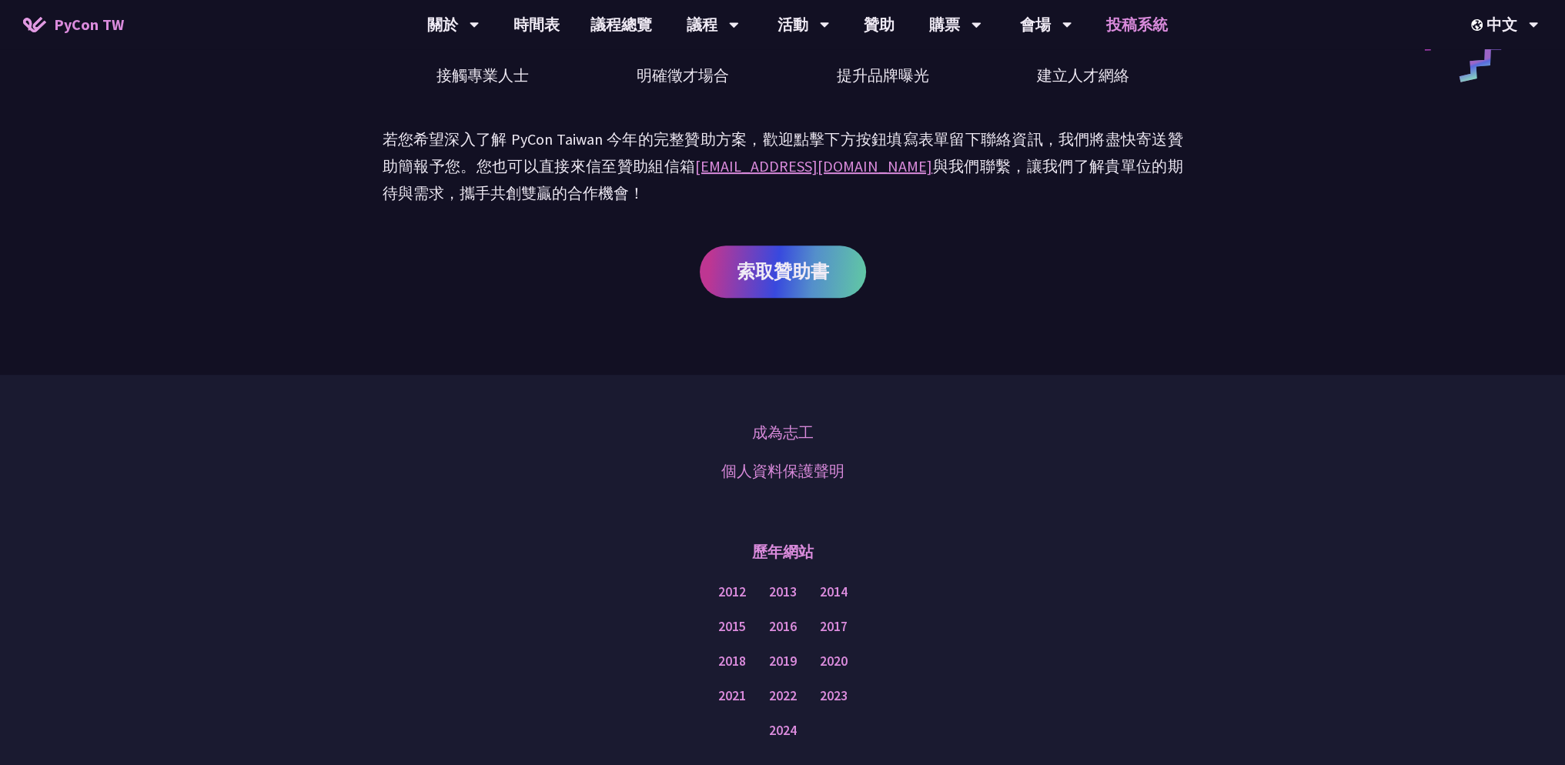
scroll to position [855, 0]
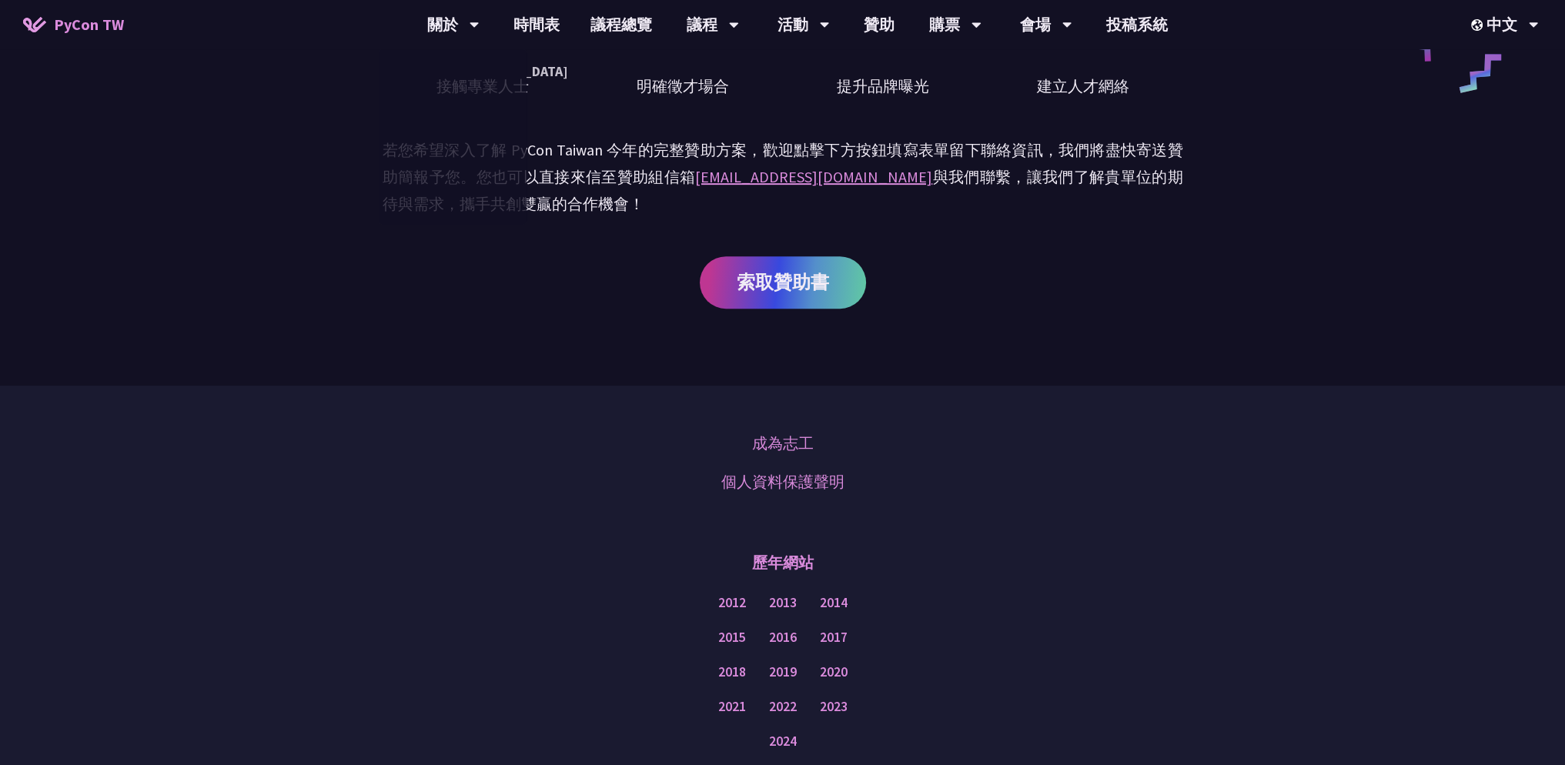
click at [84, 33] on span "PyCon TW" at bounding box center [89, 24] width 70 height 23
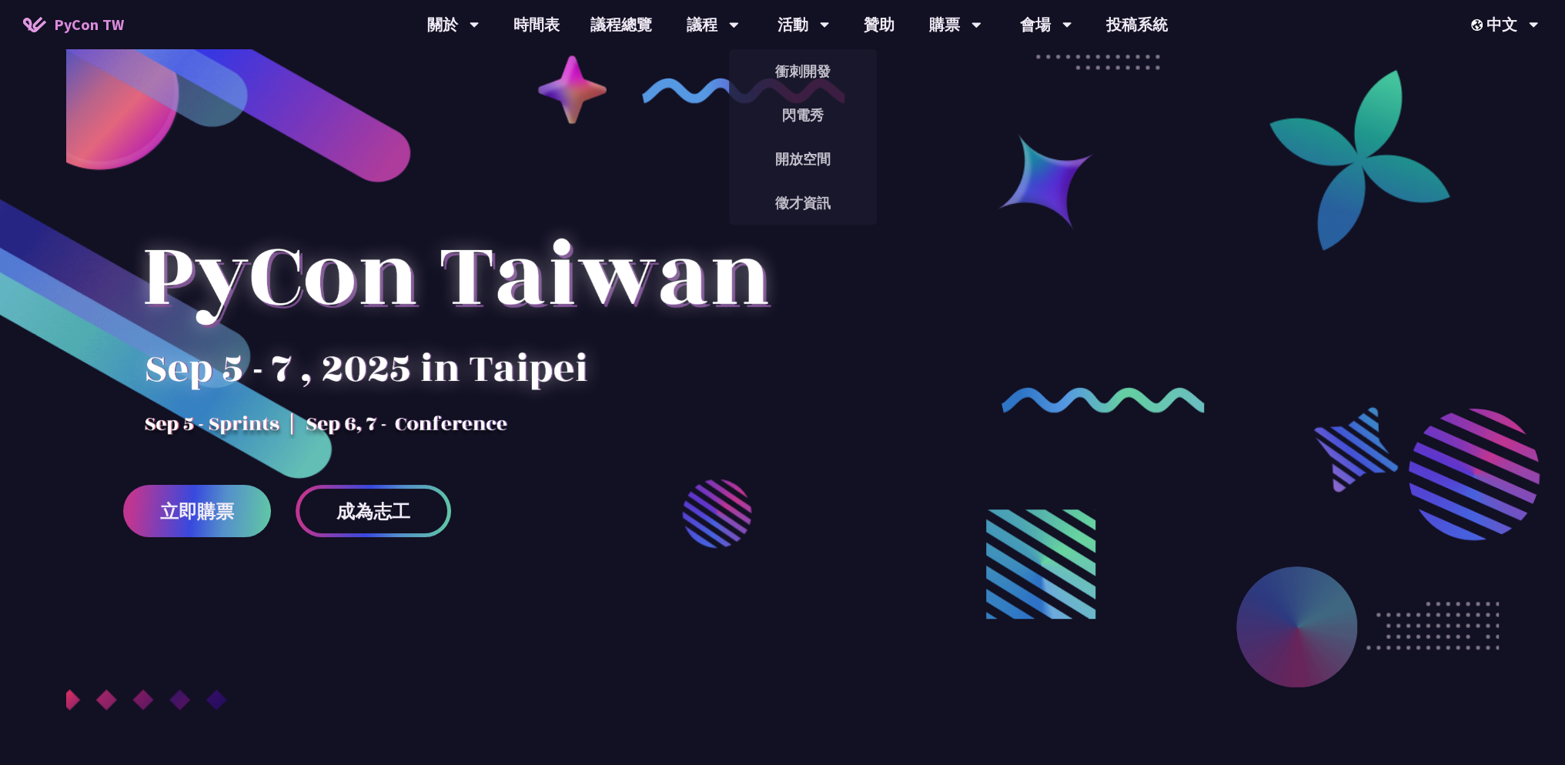
drag, startPoint x: 556, startPoint y: 477, endPoint x: 828, endPoint y: -2, distance: 551.0
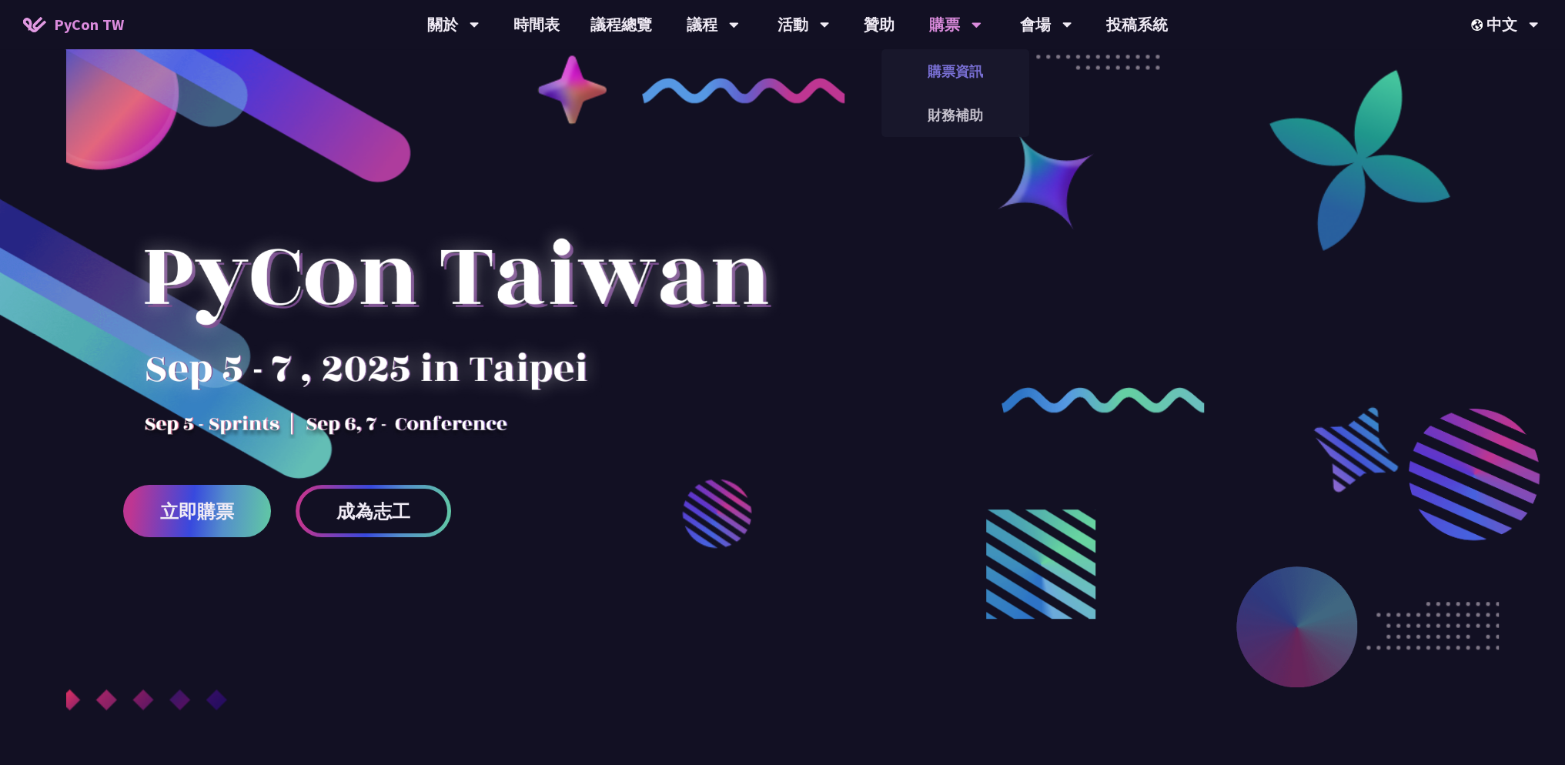
click at [957, 70] on link "購票資訊" at bounding box center [956, 71] width 148 height 36
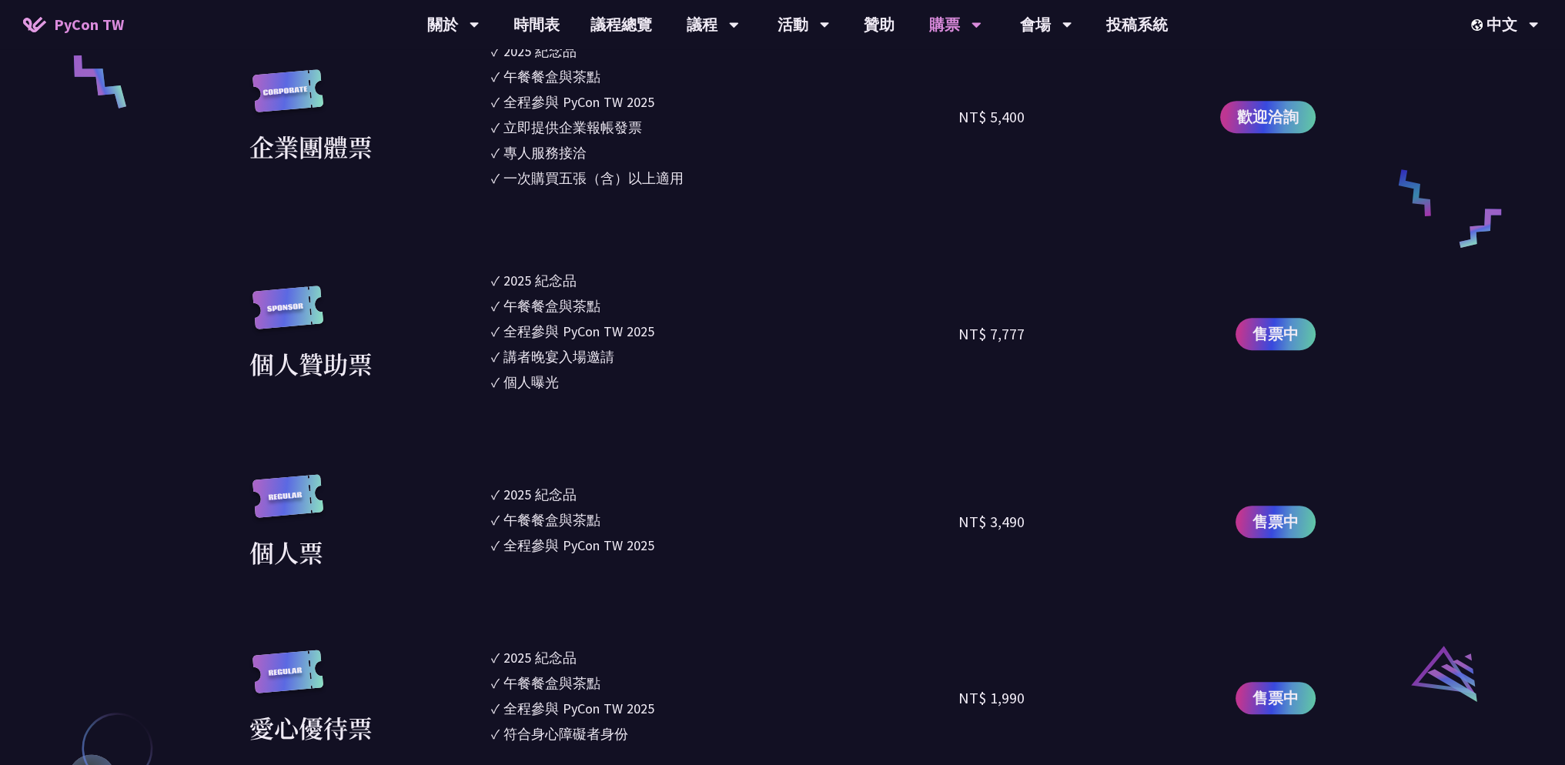
scroll to position [1232, 0]
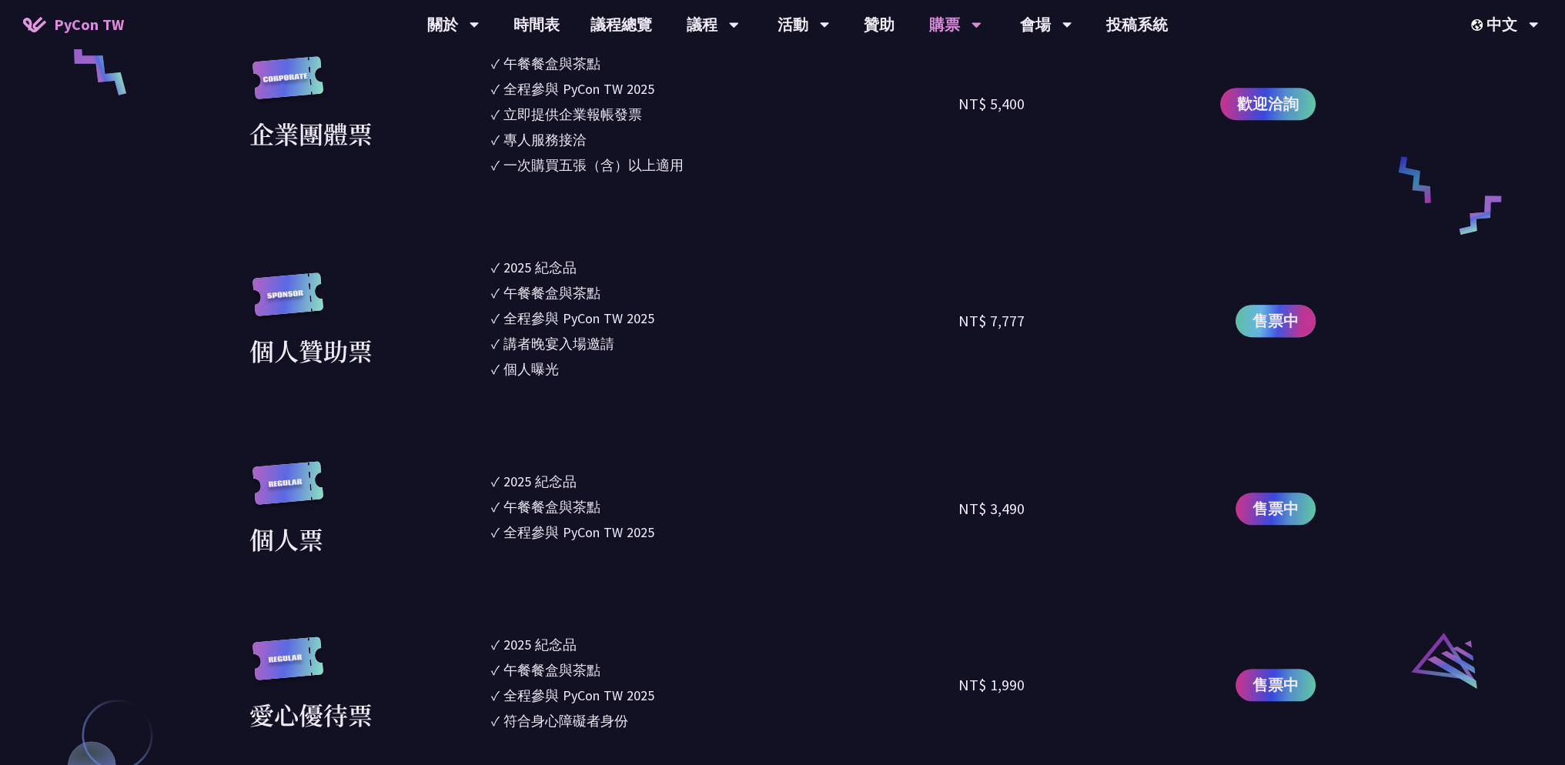
click at [1253, 319] on span "售票中" at bounding box center [1276, 321] width 46 height 23
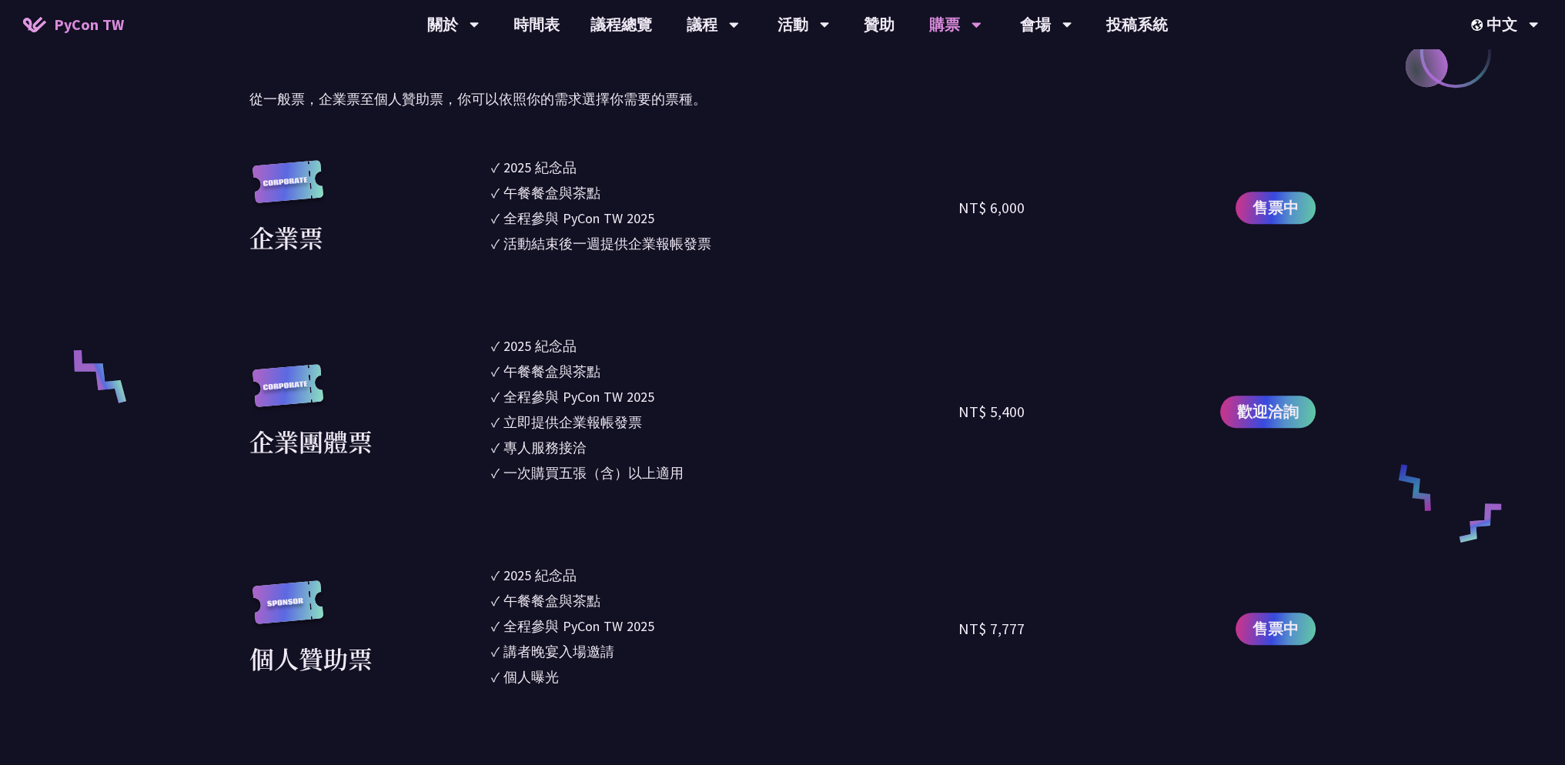
scroll to position [924, 0]
click at [1110, 26] on link "投稿系統" at bounding box center [1137, 24] width 92 height 49
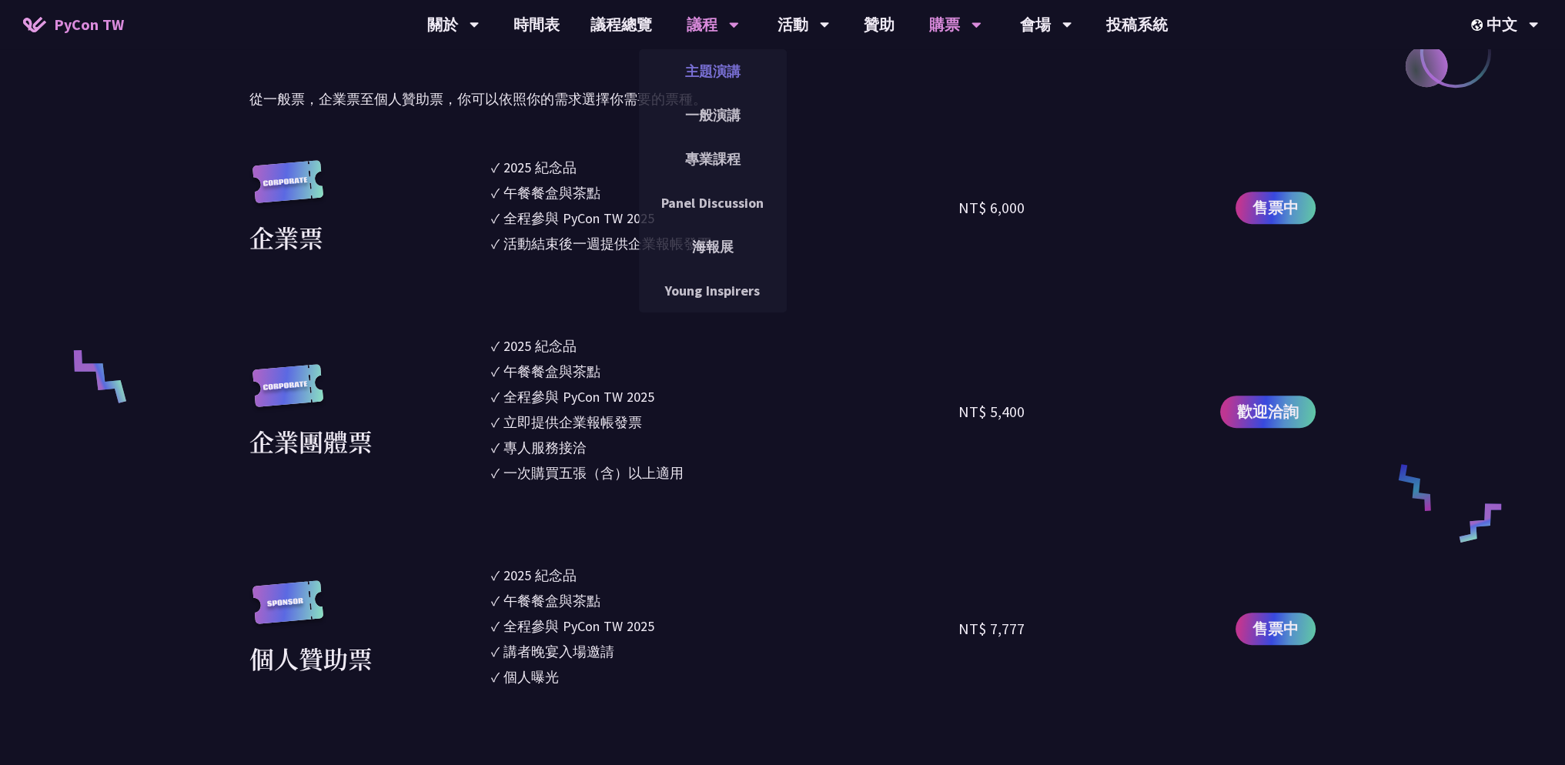
click at [733, 64] on link "主題演講" at bounding box center [713, 71] width 148 height 36
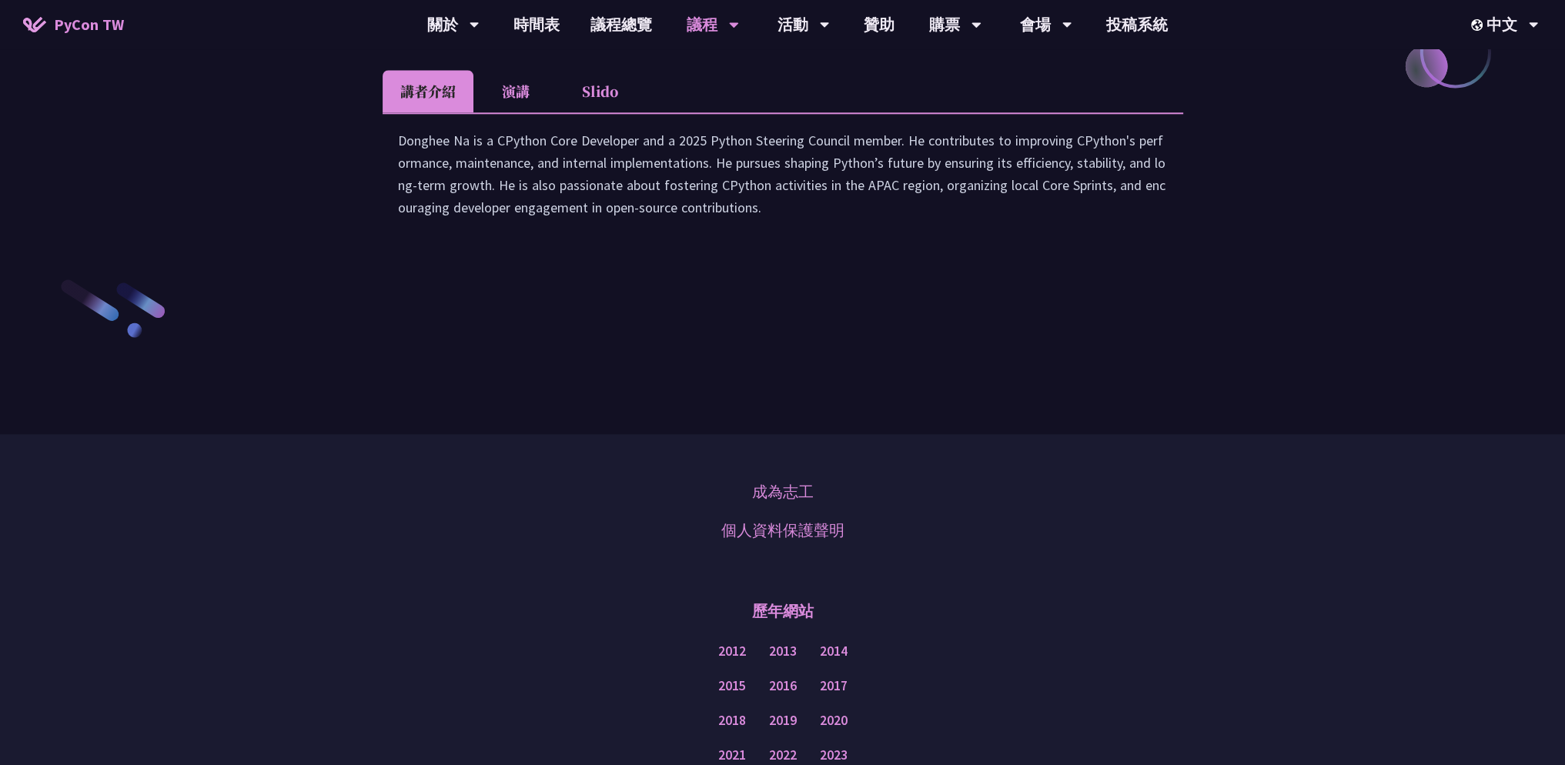
scroll to position [2310, 0]
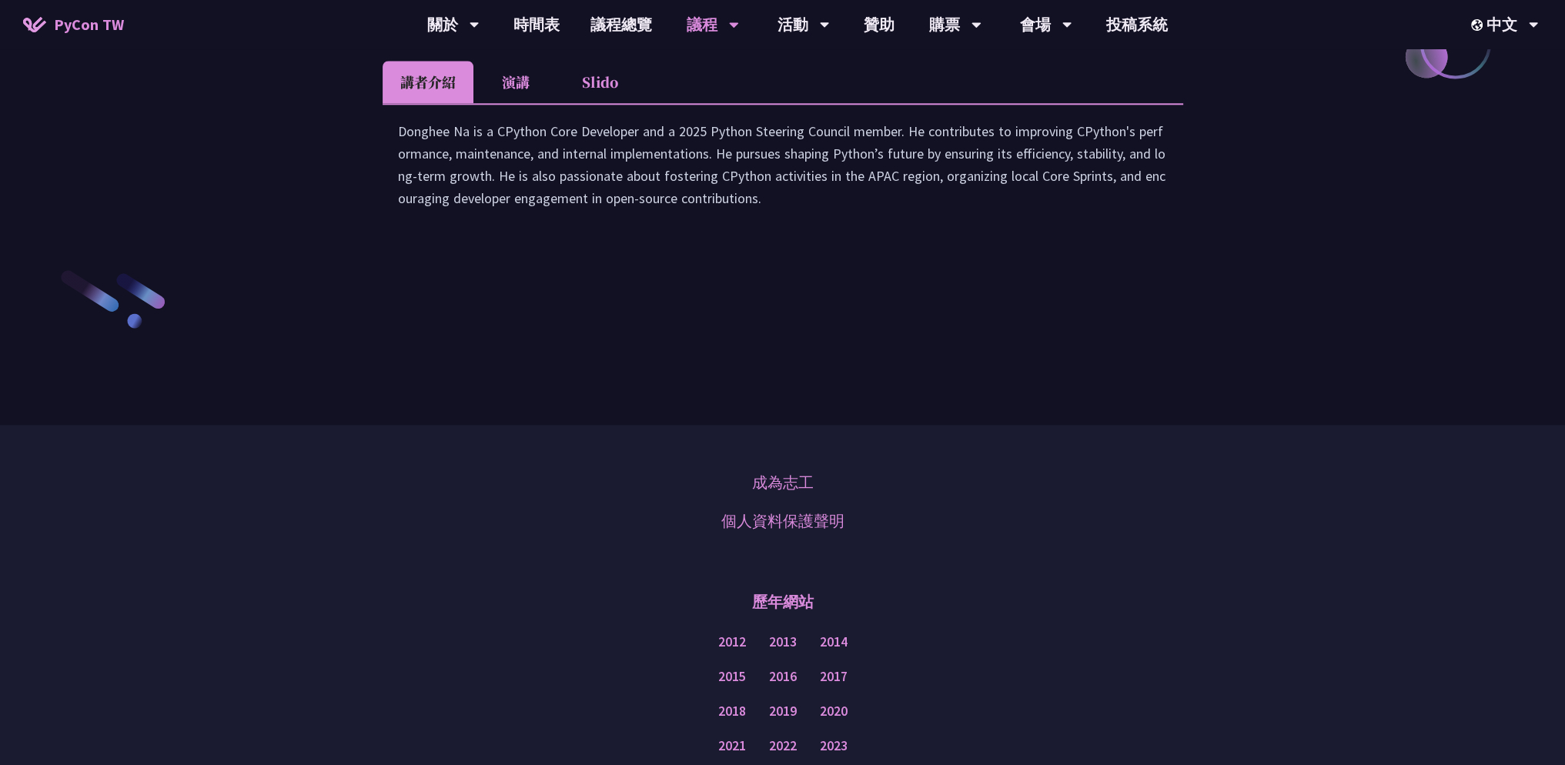
click at [511, 103] on li "演講" at bounding box center [516, 82] width 85 height 42
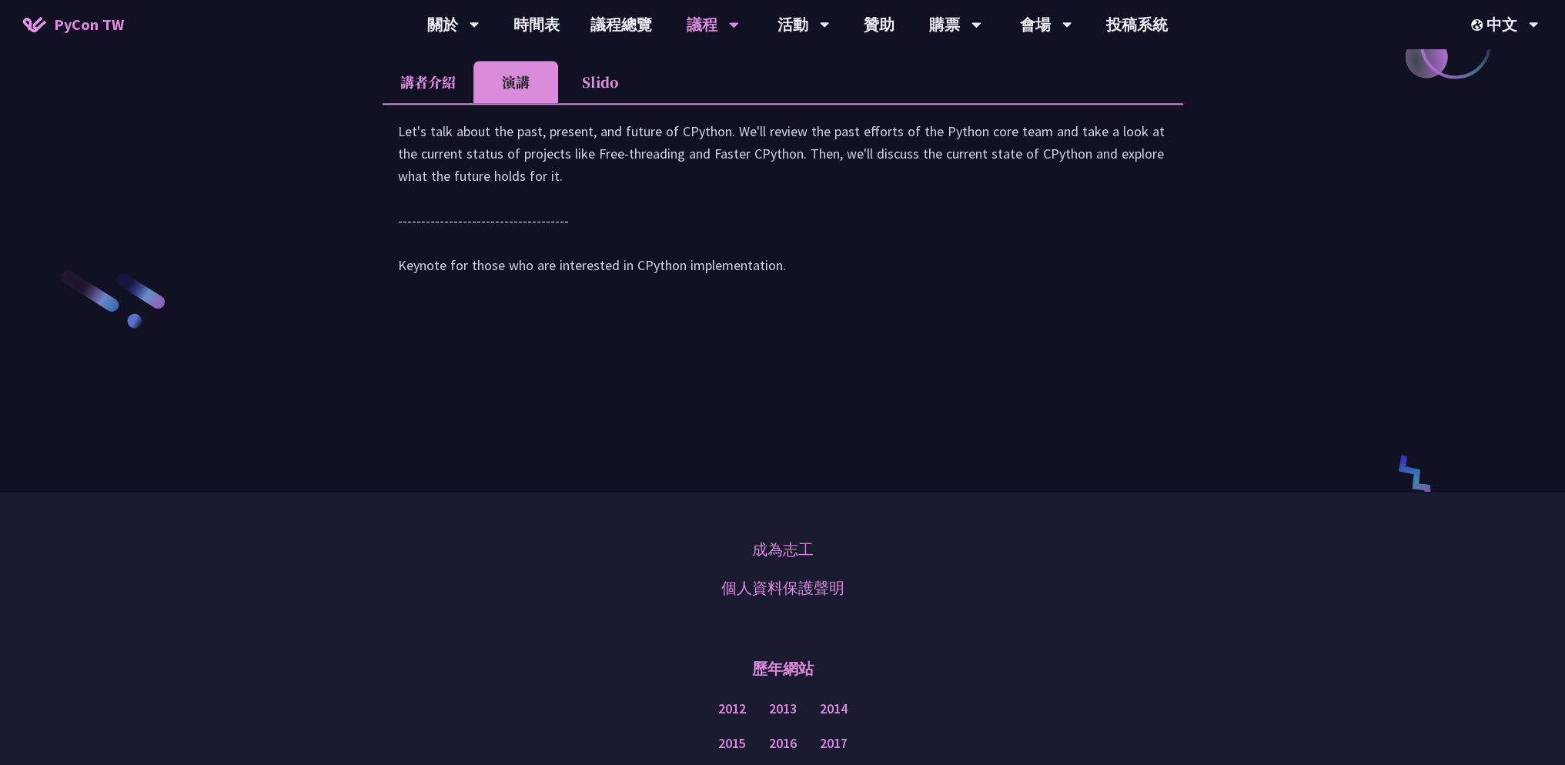
click at [429, 103] on li "講者介紹" at bounding box center [428, 82] width 91 height 42
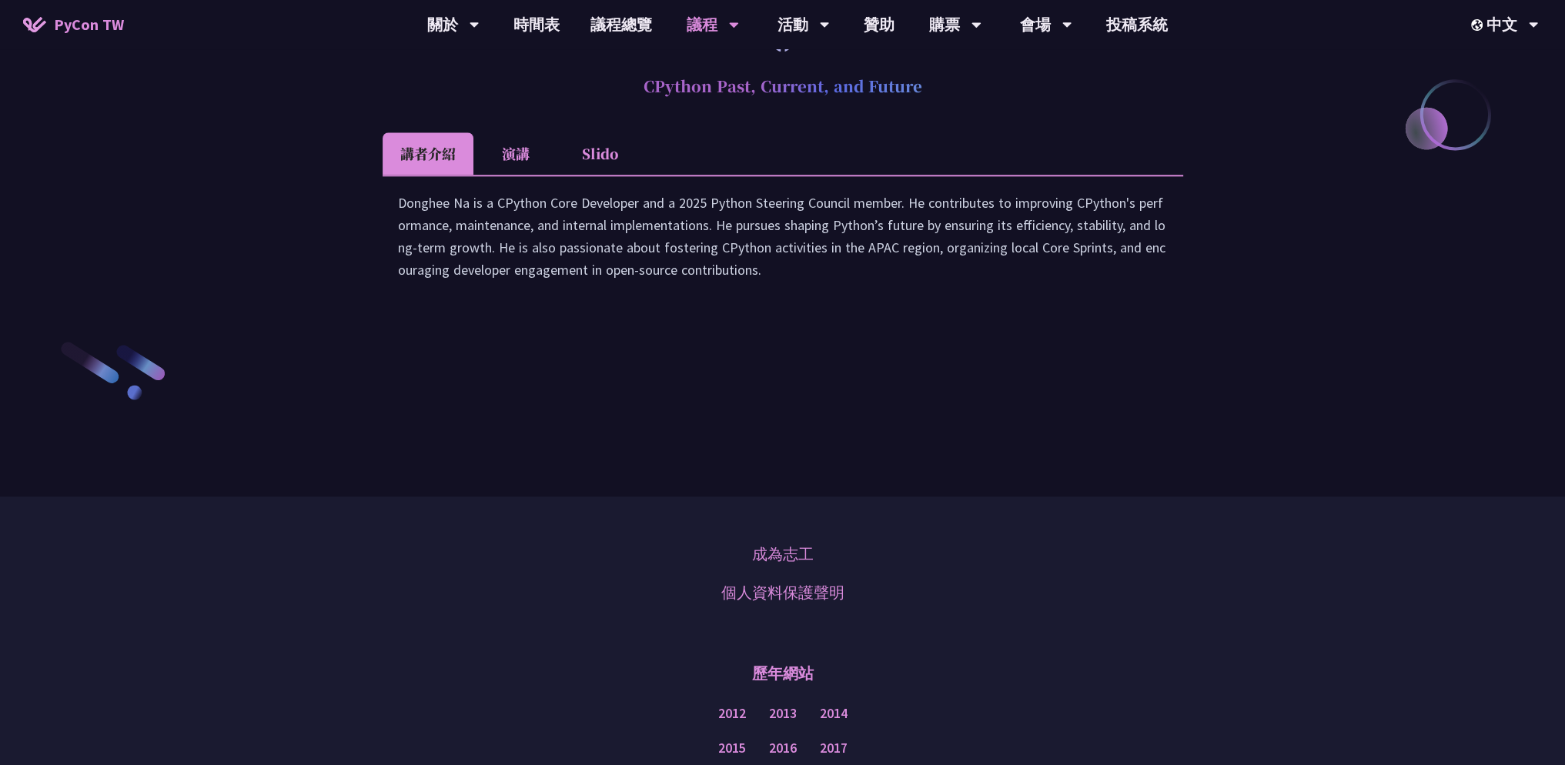
scroll to position [2233, 0]
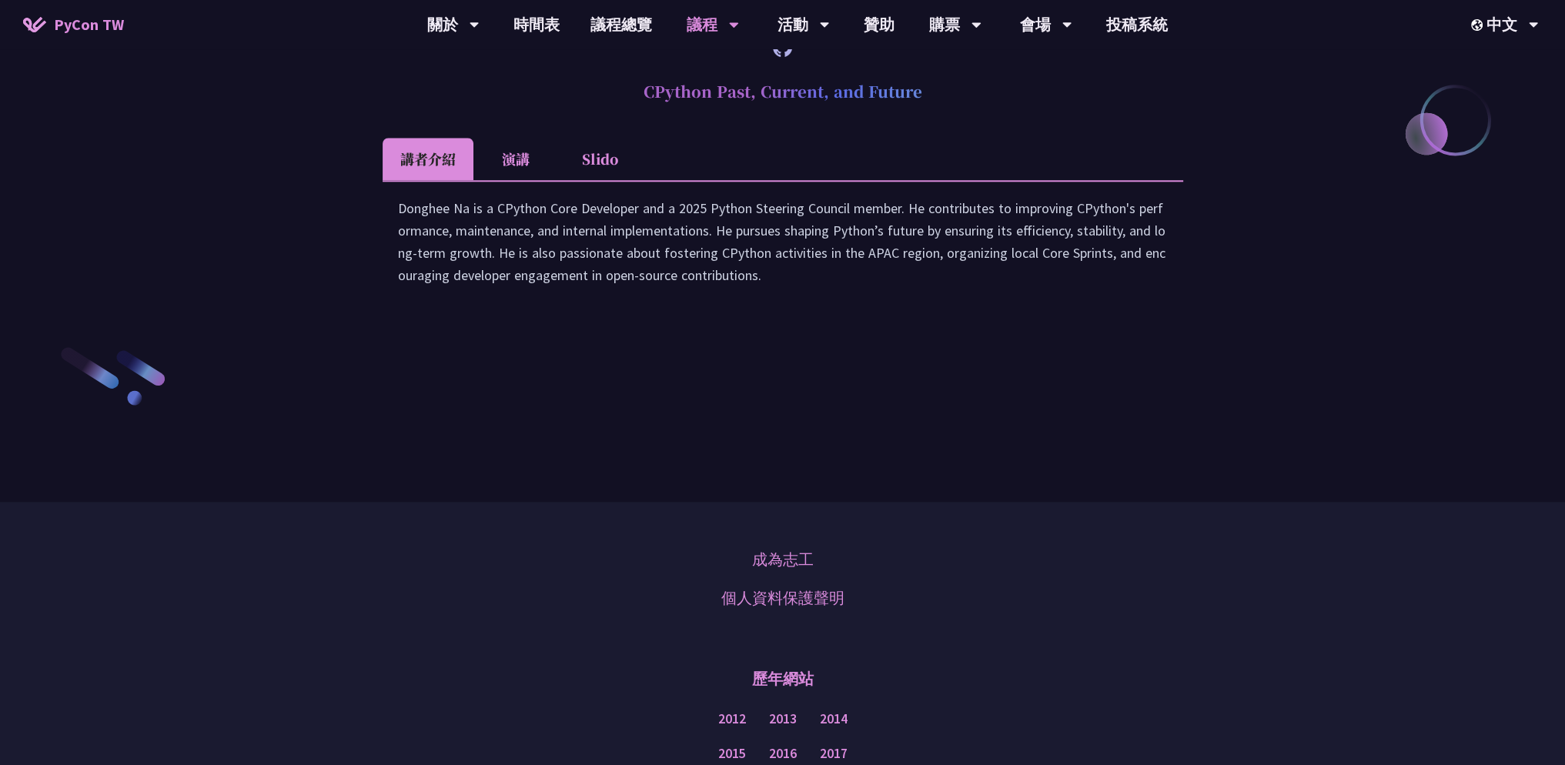
click at [608, 180] on li "Slido" at bounding box center [600, 159] width 85 height 42
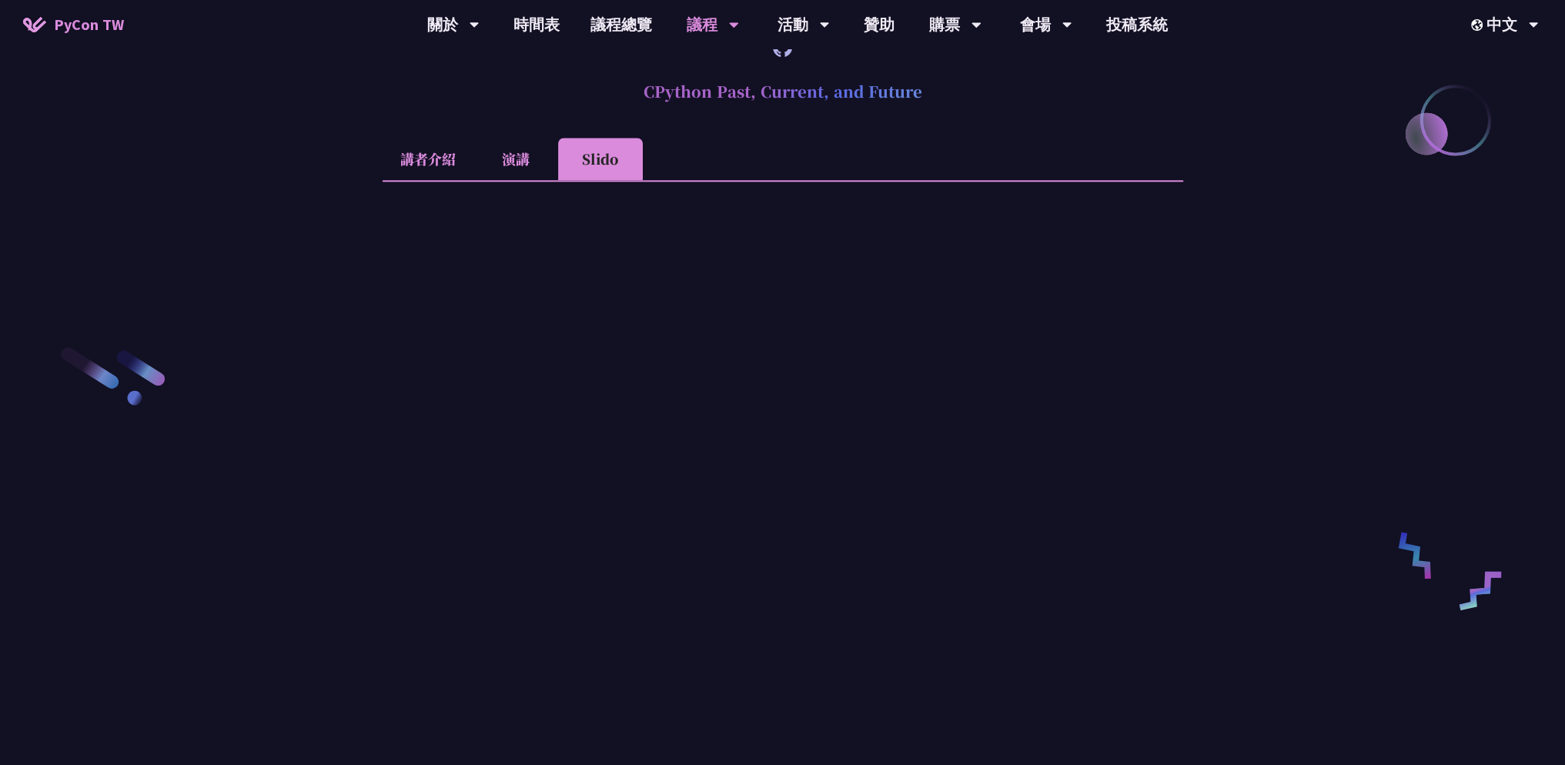
click at [511, 180] on li "演講" at bounding box center [516, 159] width 85 height 42
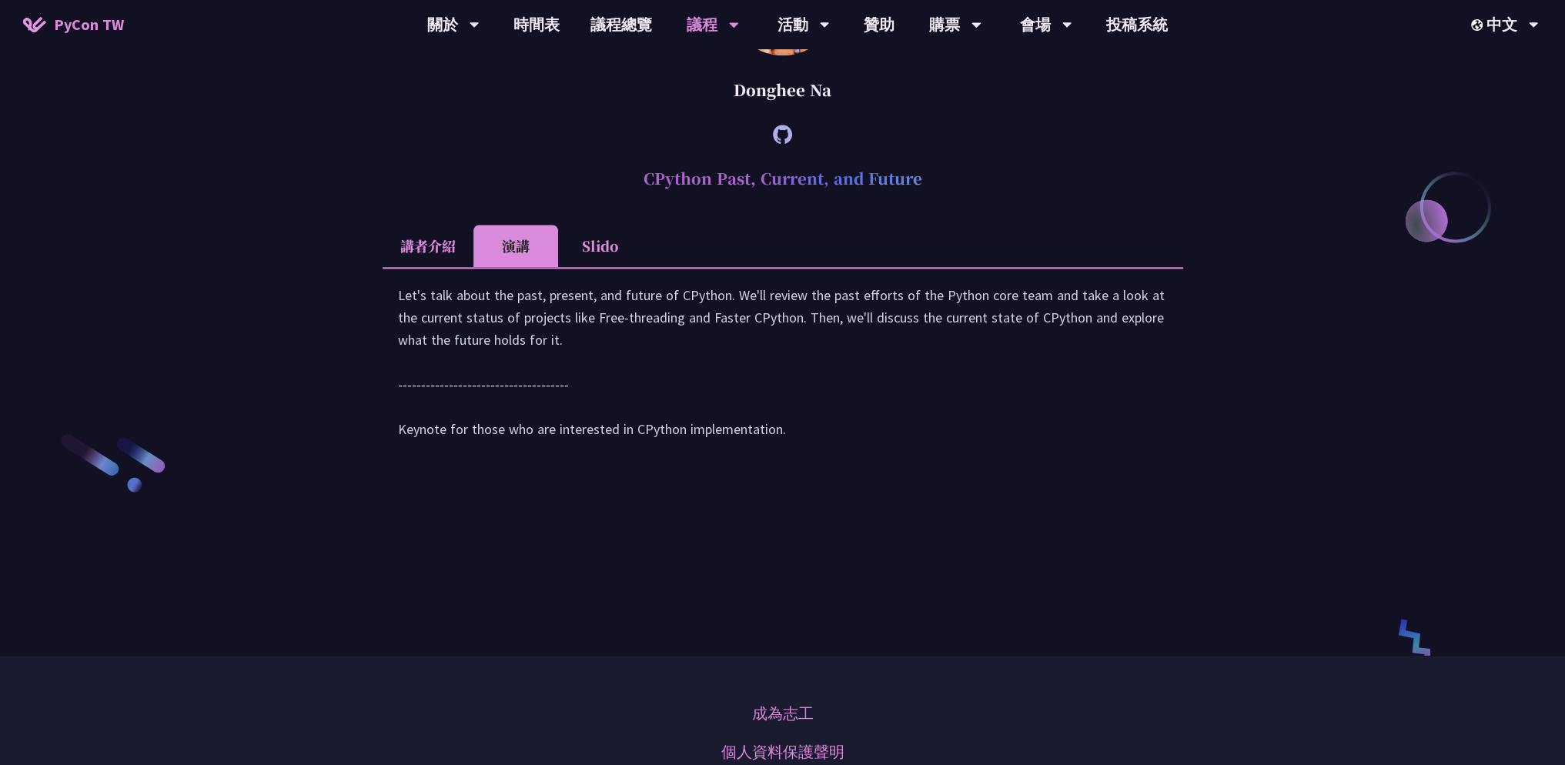
scroll to position [2156, 0]
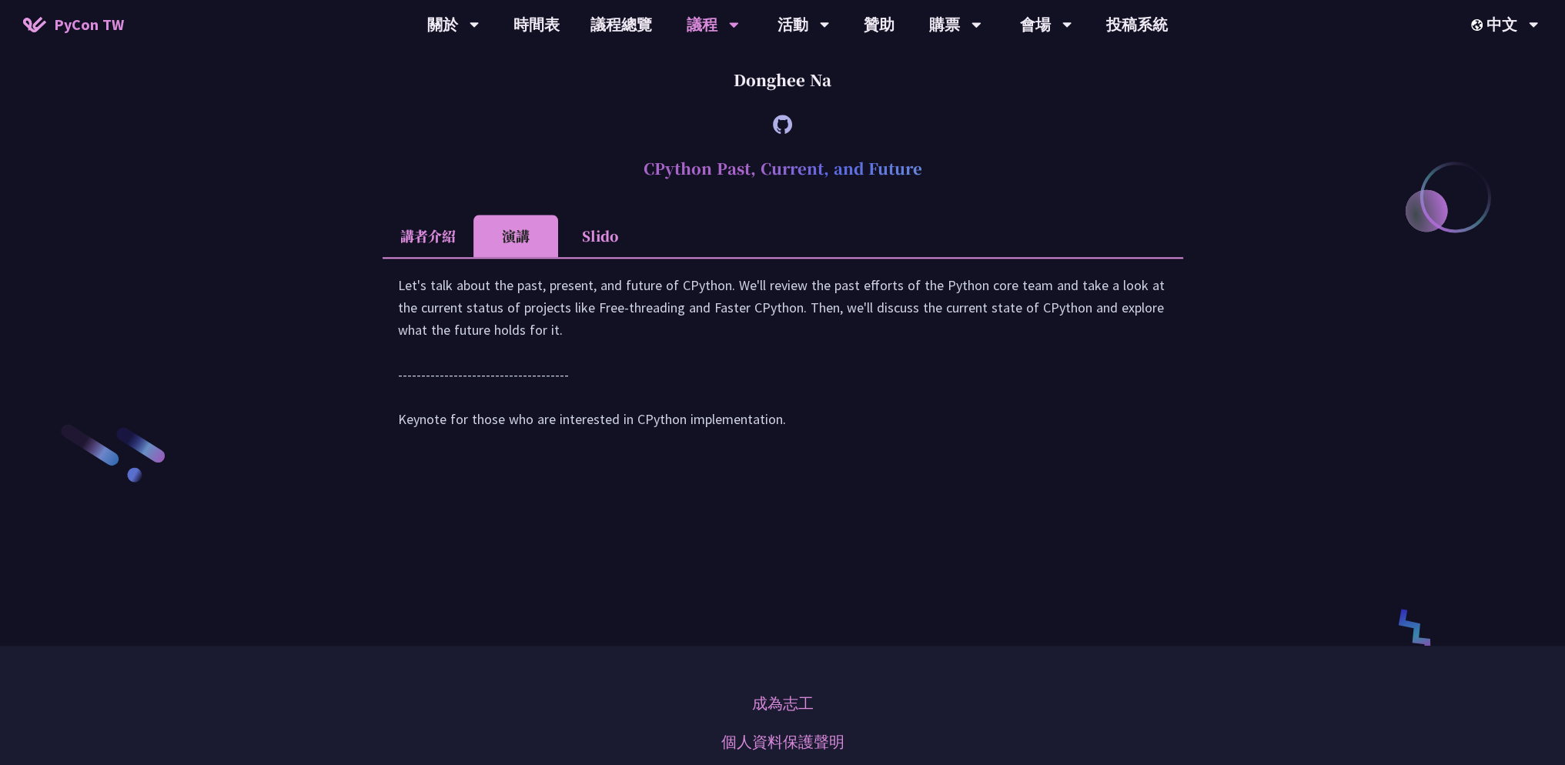
click at [440, 257] on li "講者介紹" at bounding box center [428, 236] width 91 height 42
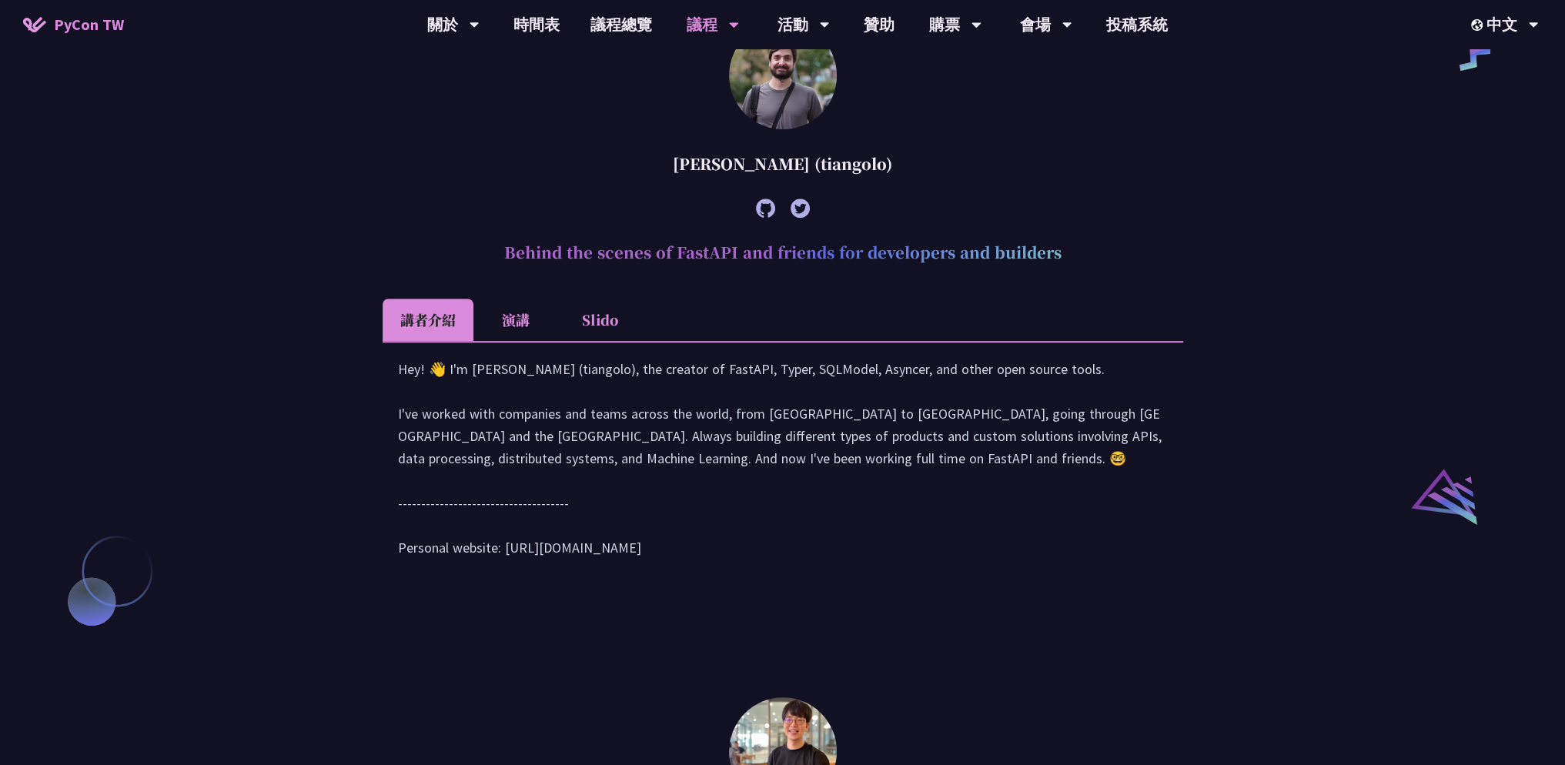
scroll to position [0, 0]
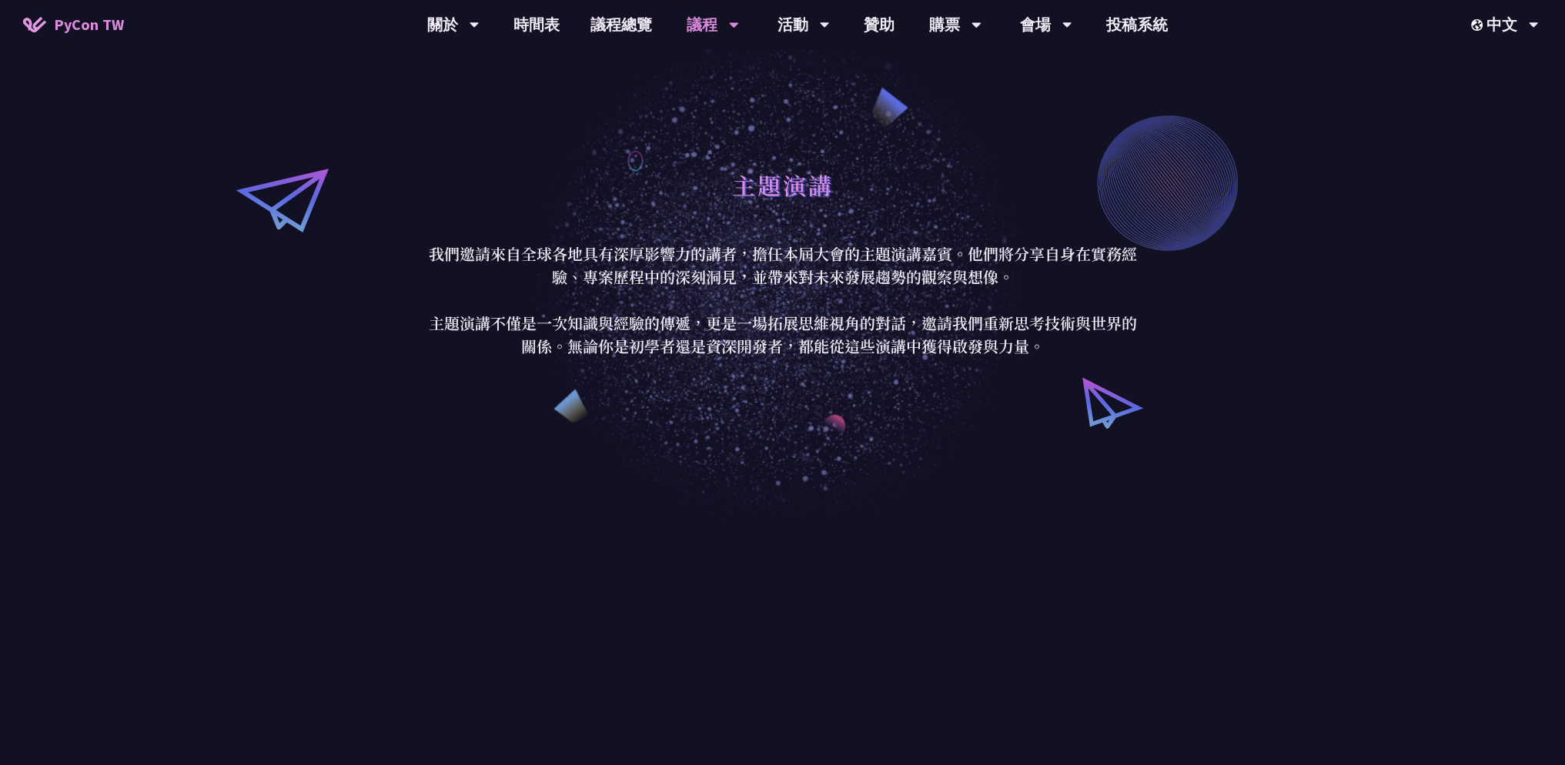
drag, startPoint x: 1049, startPoint y: 530, endPoint x: 1140, endPoint y: 115, distance: 425.4
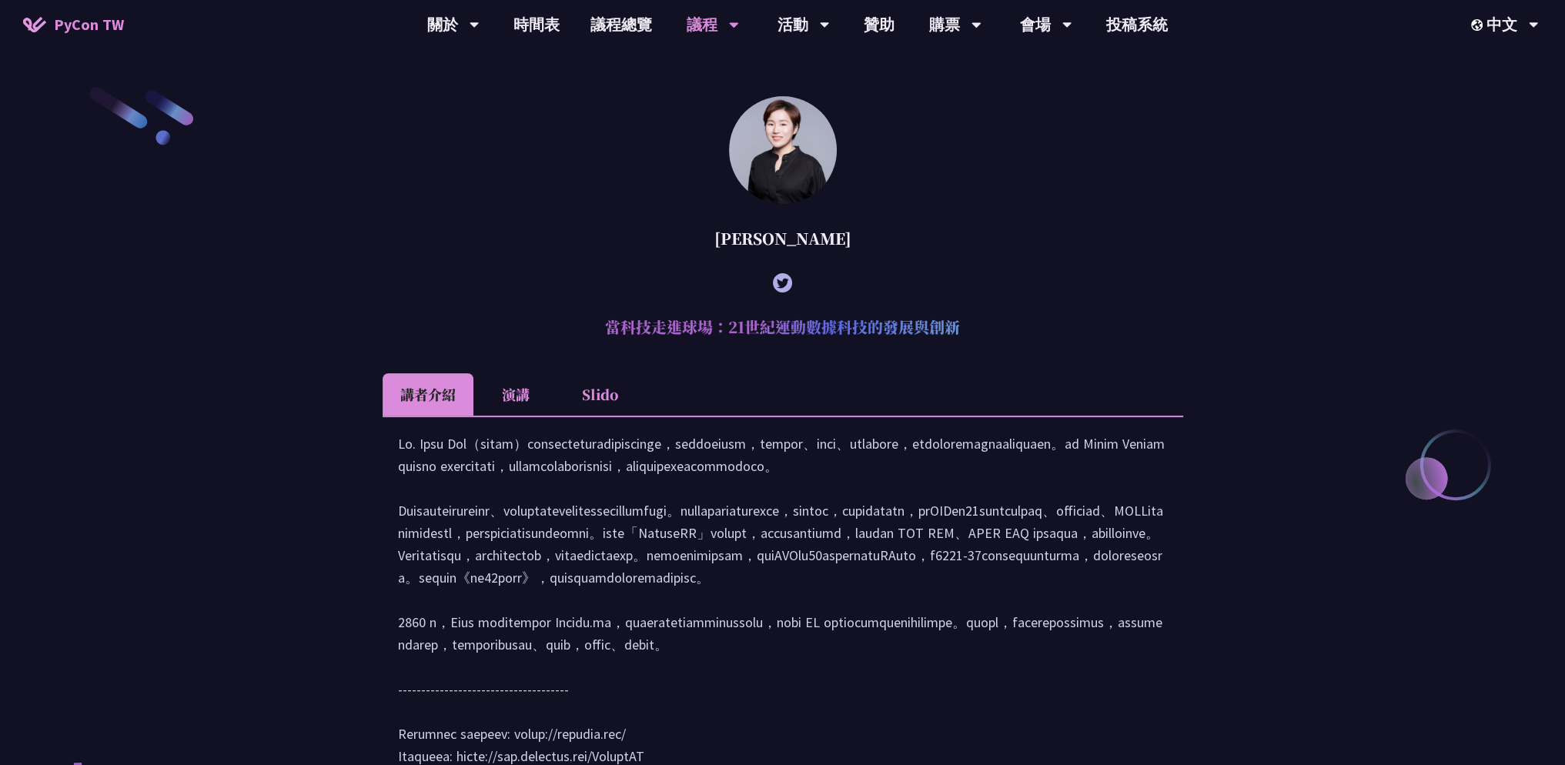
scroll to position [539, 0]
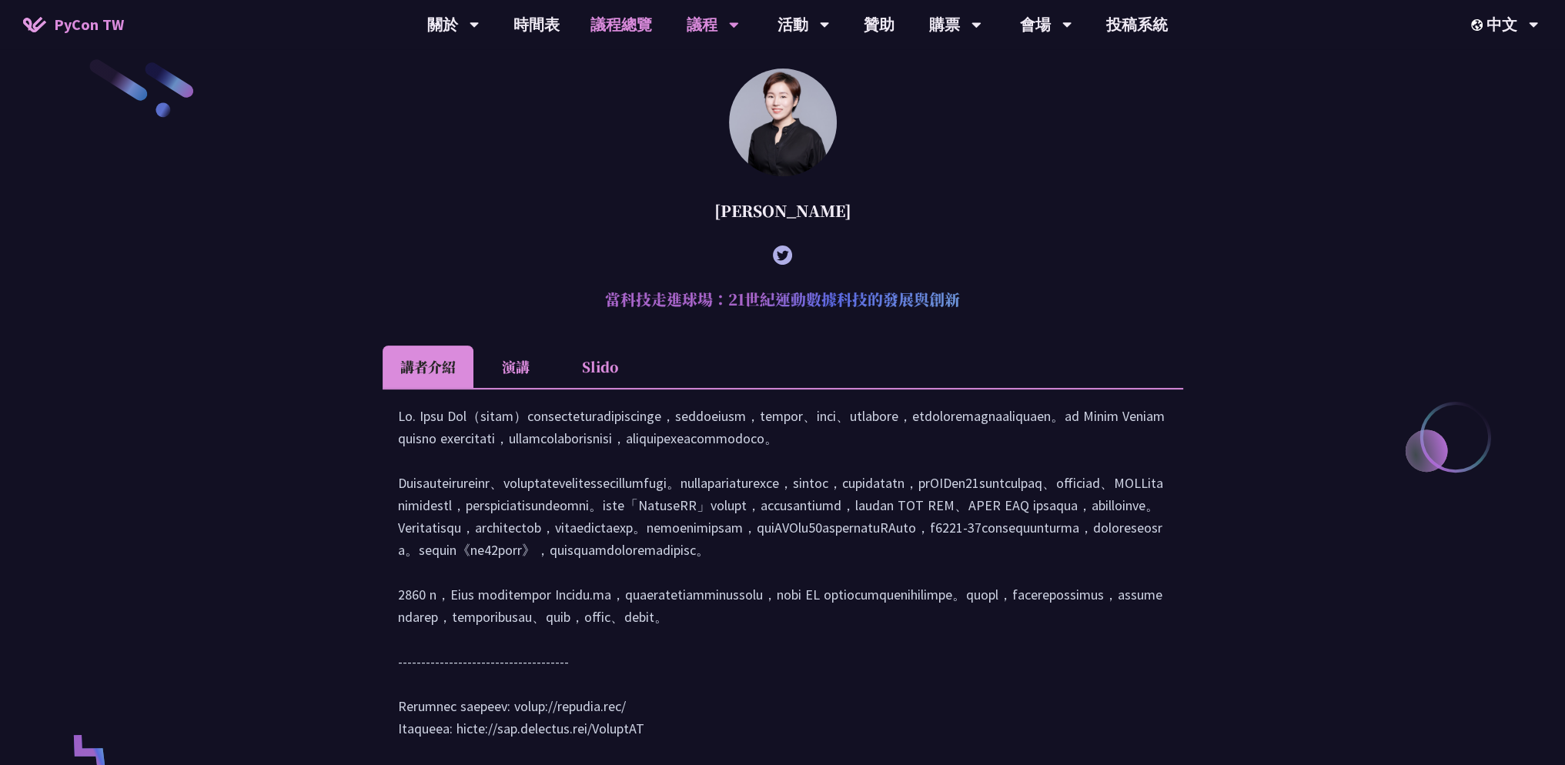
click at [611, 27] on link "議程總覽" at bounding box center [621, 24] width 92 height 49
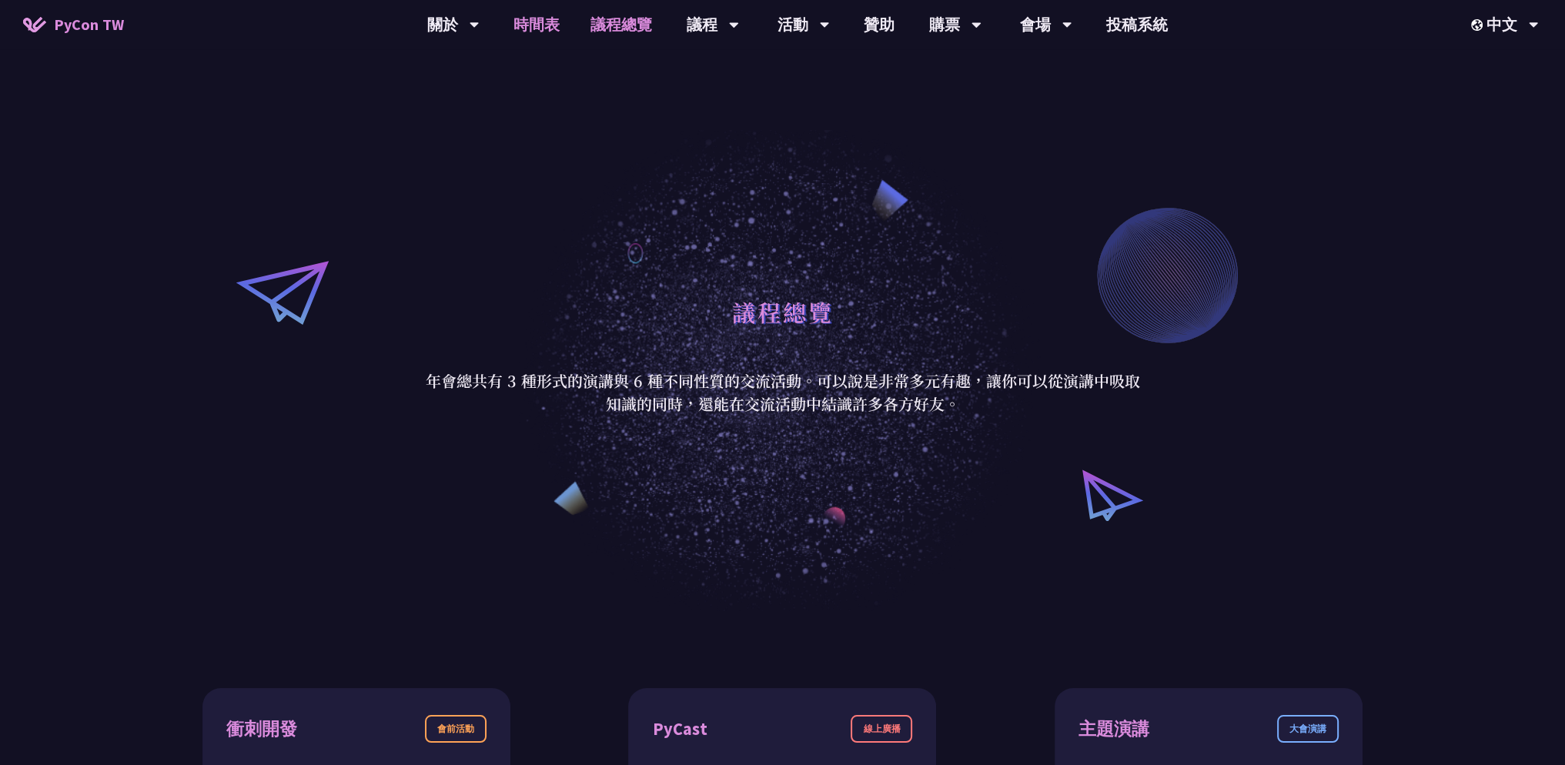
click at [557, 22] on link "時間表" at bounding box center [536, 24] width 77 height 49
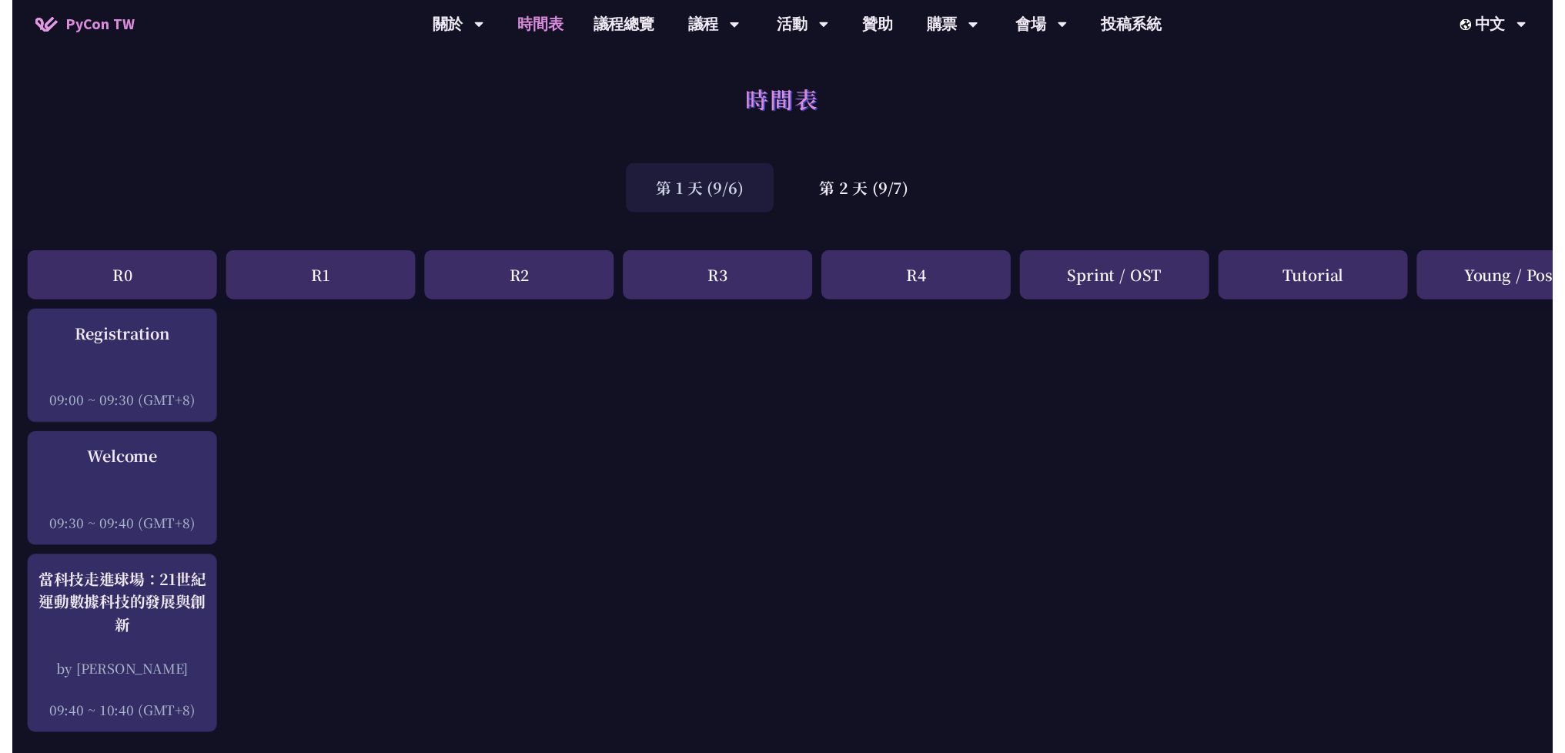
scroll to position [385, 0]
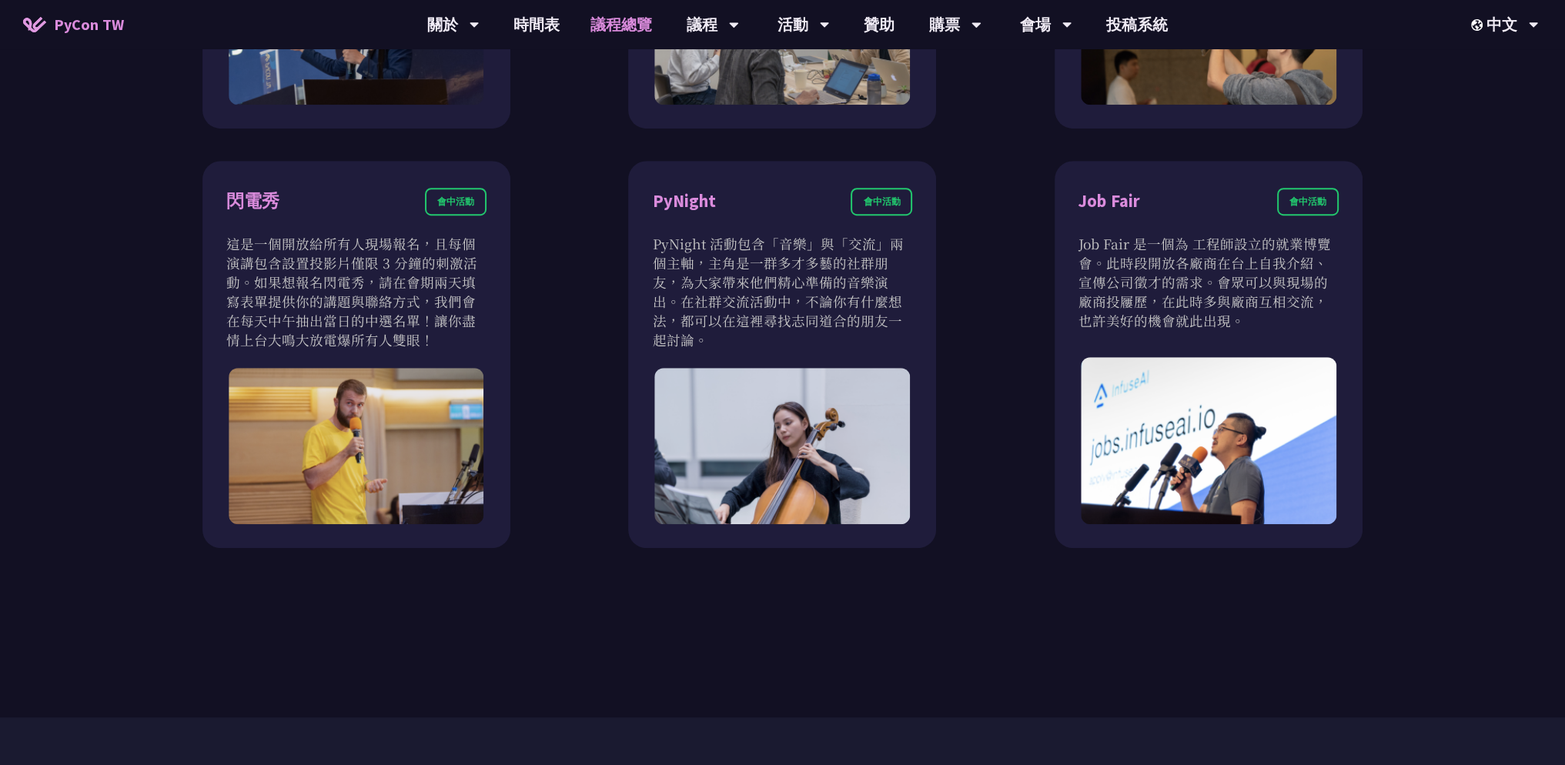
scroll to position [1386, 0]
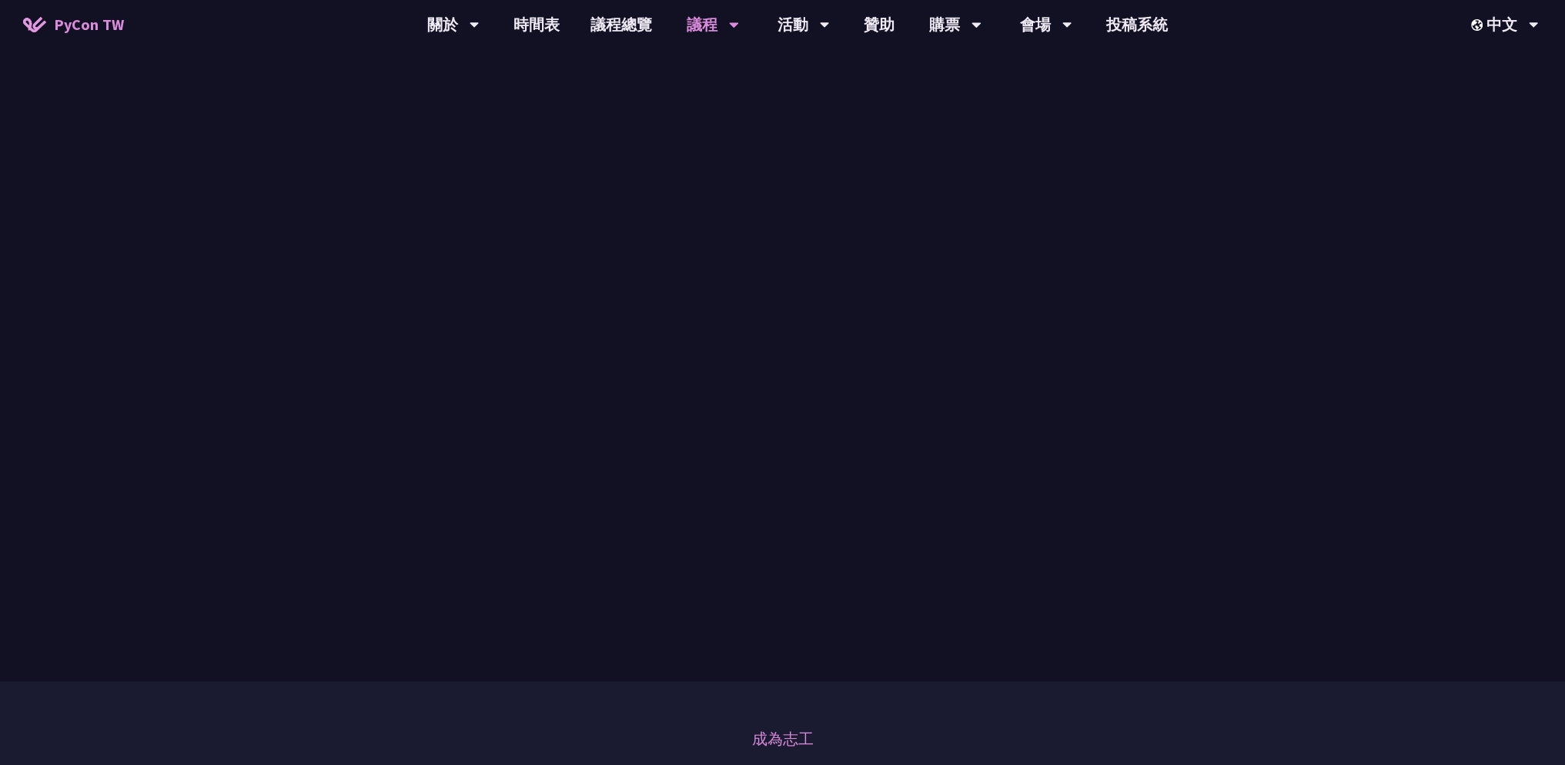
scroll to position [539, 0]
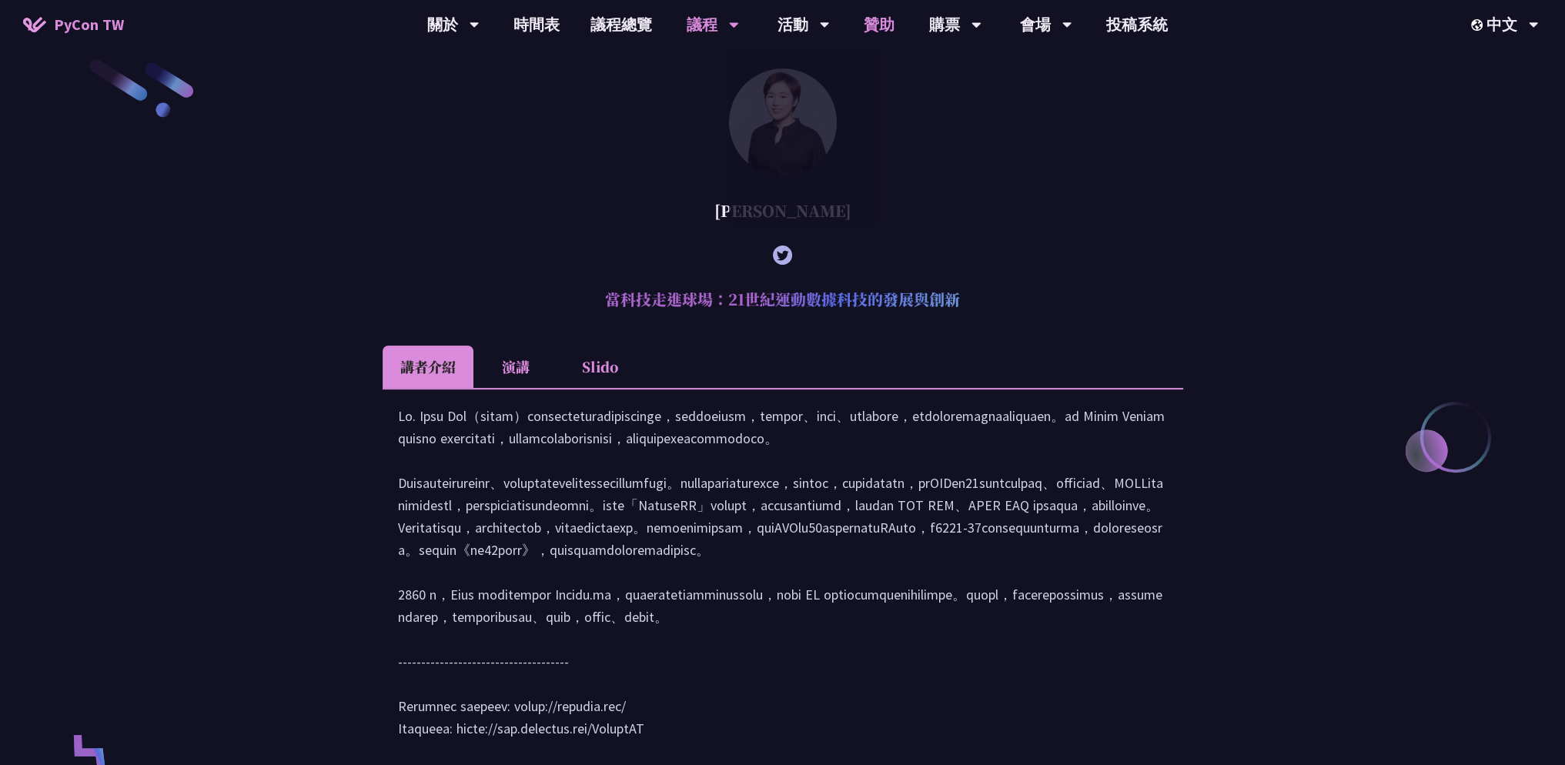
click at [866, 24] on link "贊助" at bounding box center [879, 24] width 62 height 49
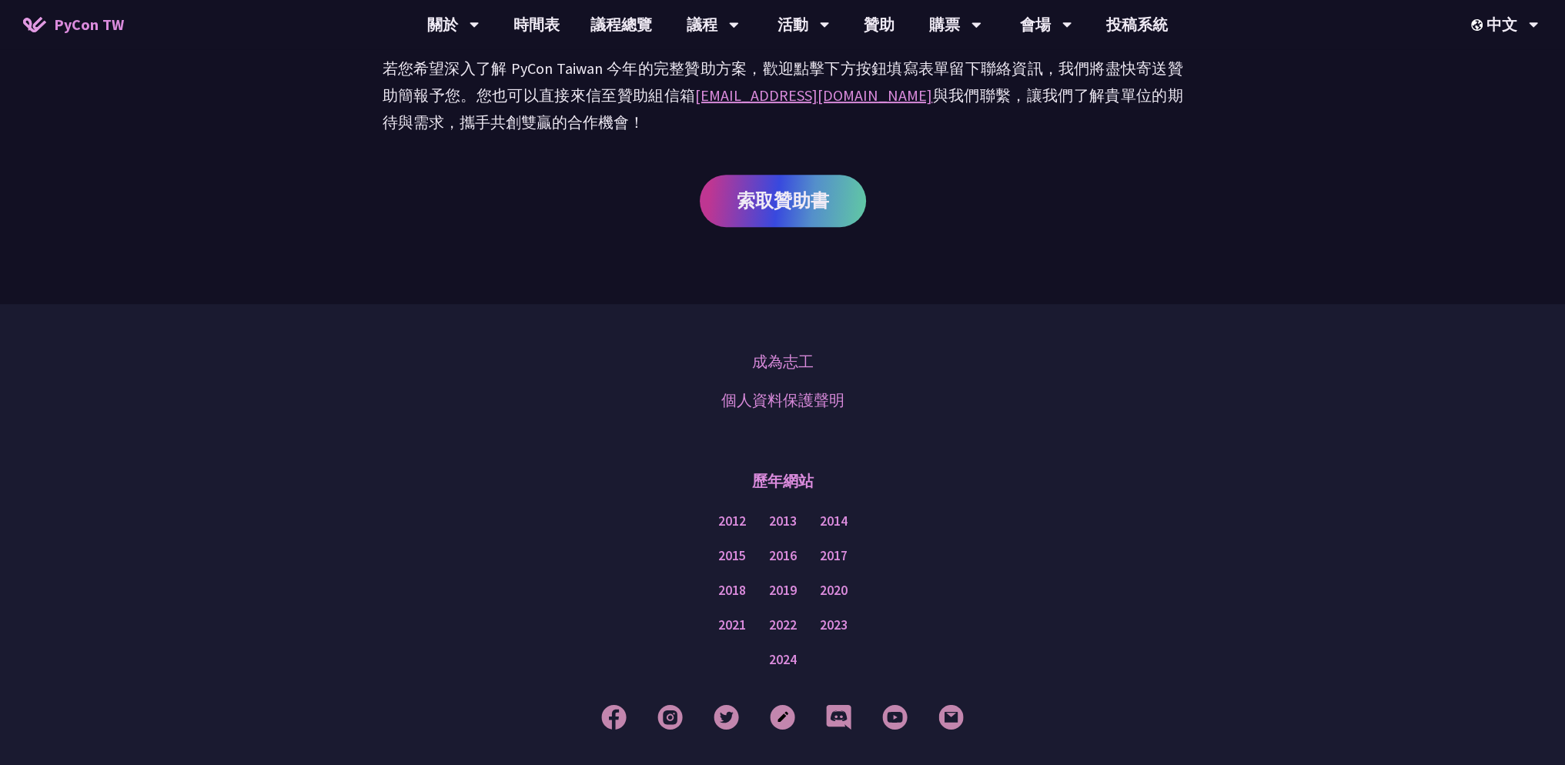
scroll to position [778, 0]
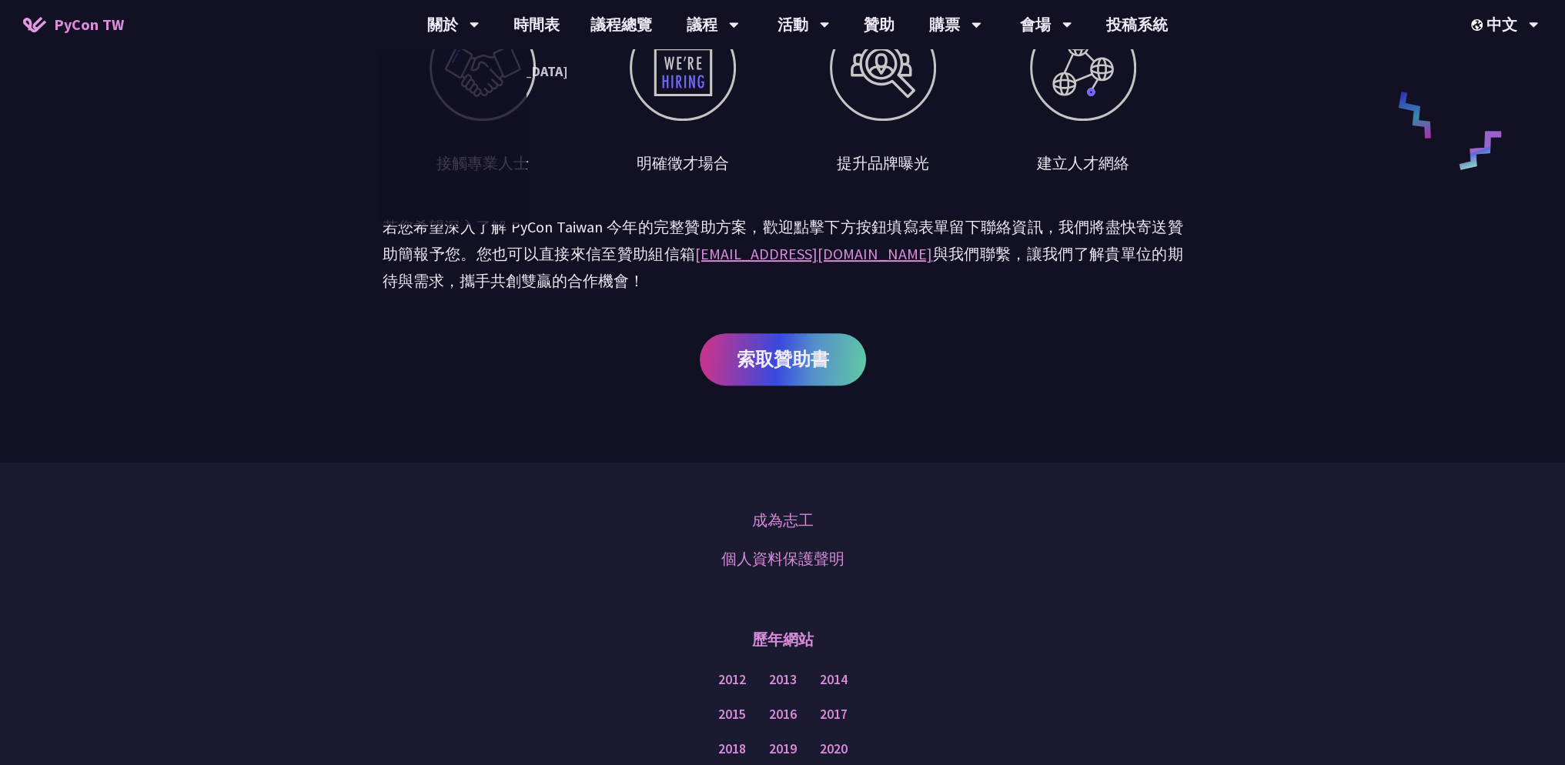
click at [121, 27] on span "PyCon TW" at bounding box center [89, 24] width 70 height 23
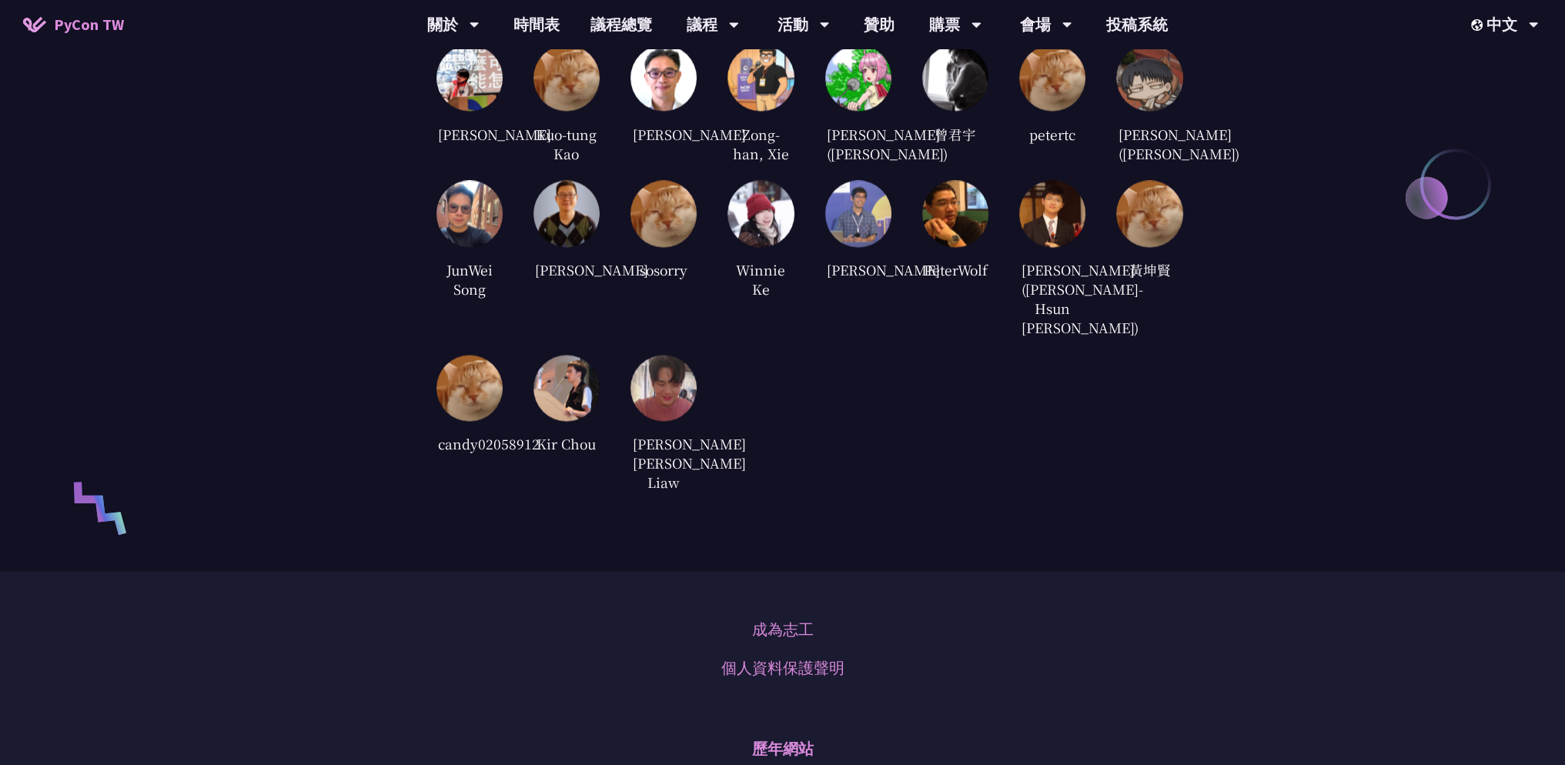
scroll to position [3697, 0]
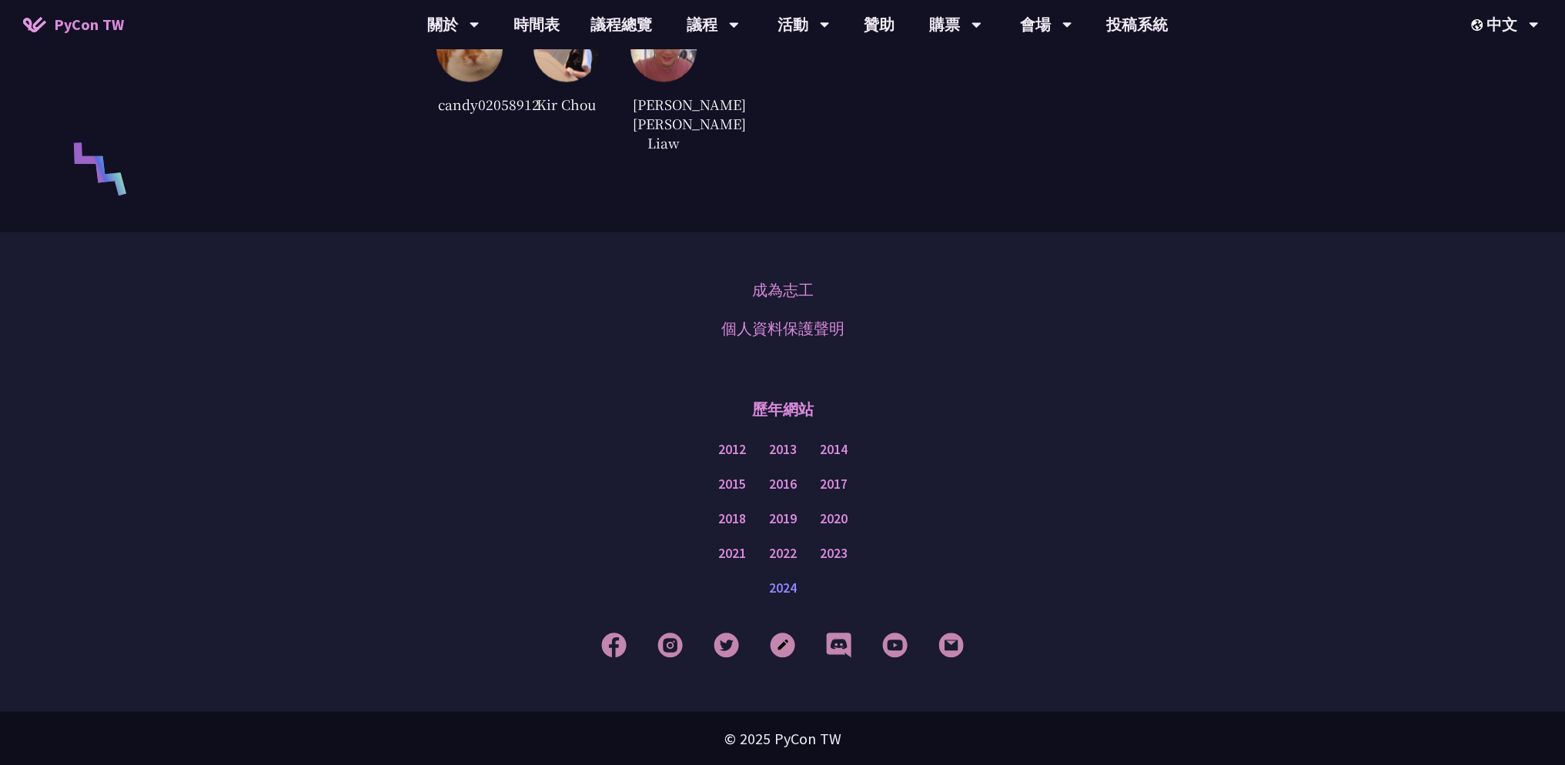
click at [788, 583] on link "2024" at bounding box center [783, 587] width 28 height 19
